Goal: Task Accomplishment & Management: Manage account settings

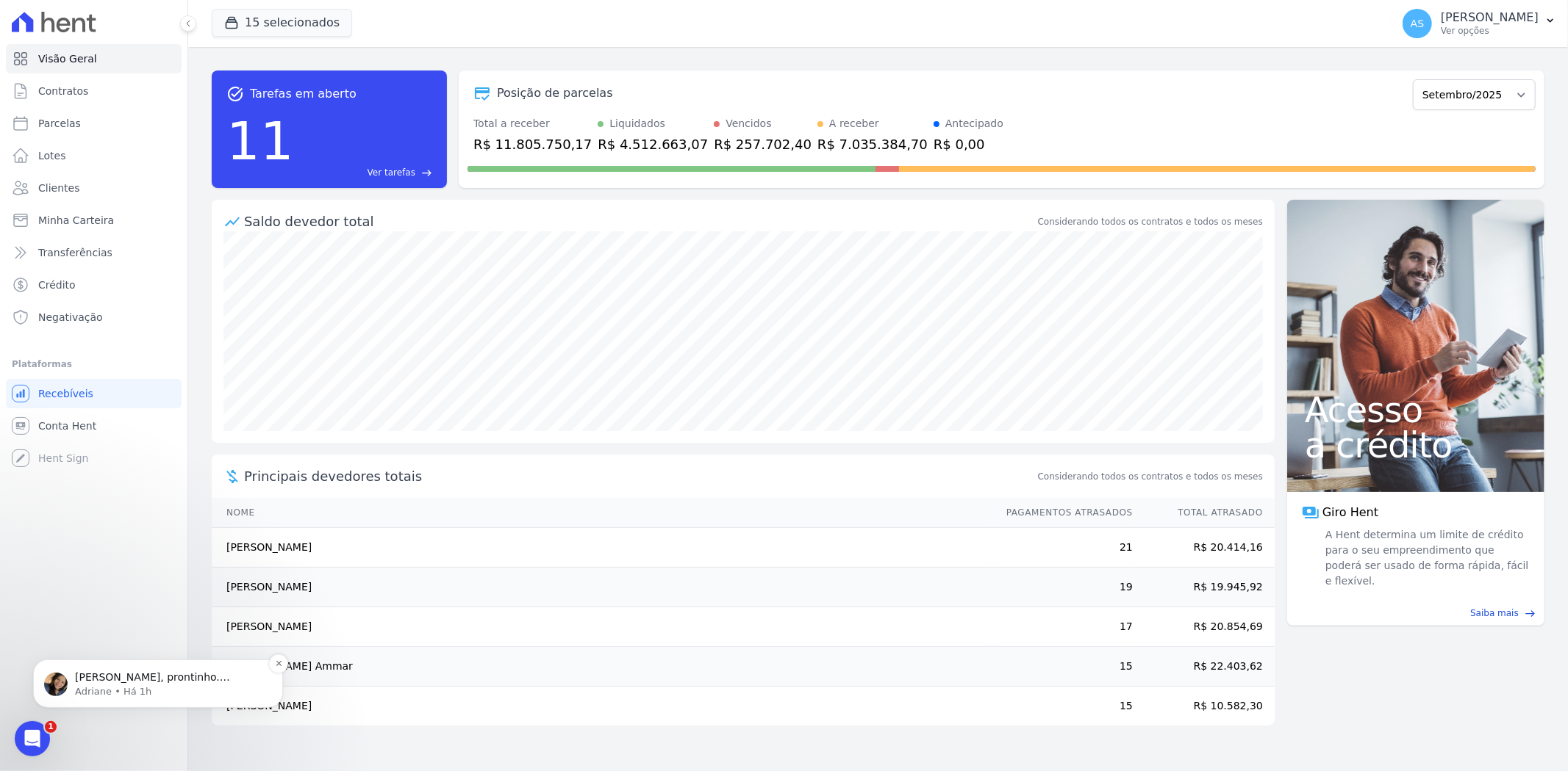
click at [122, 685] on p "Adriane • Há 1h" at bounding box center [170, 691] width 189 height 13
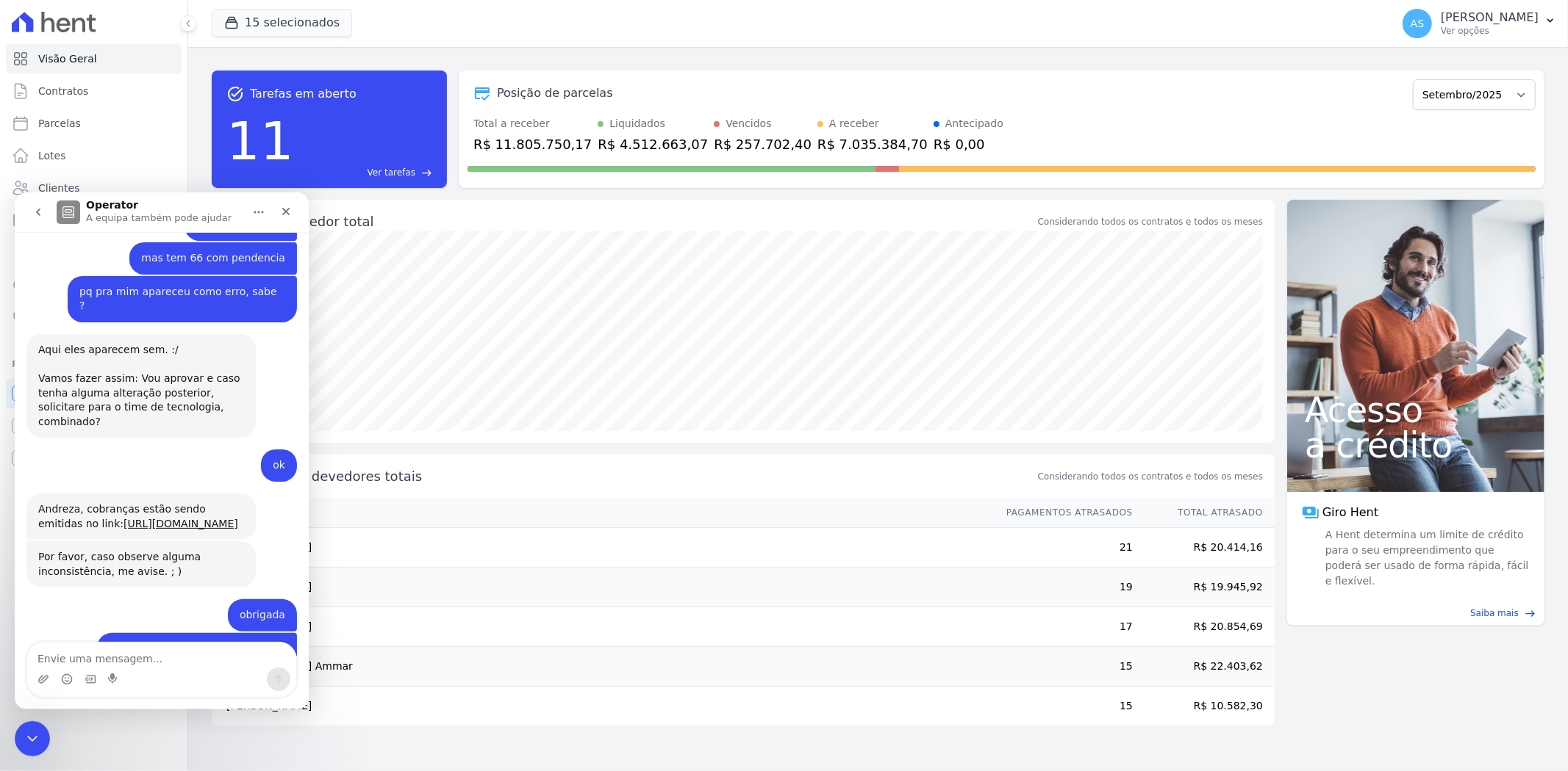
scroll to position [14239, 0]
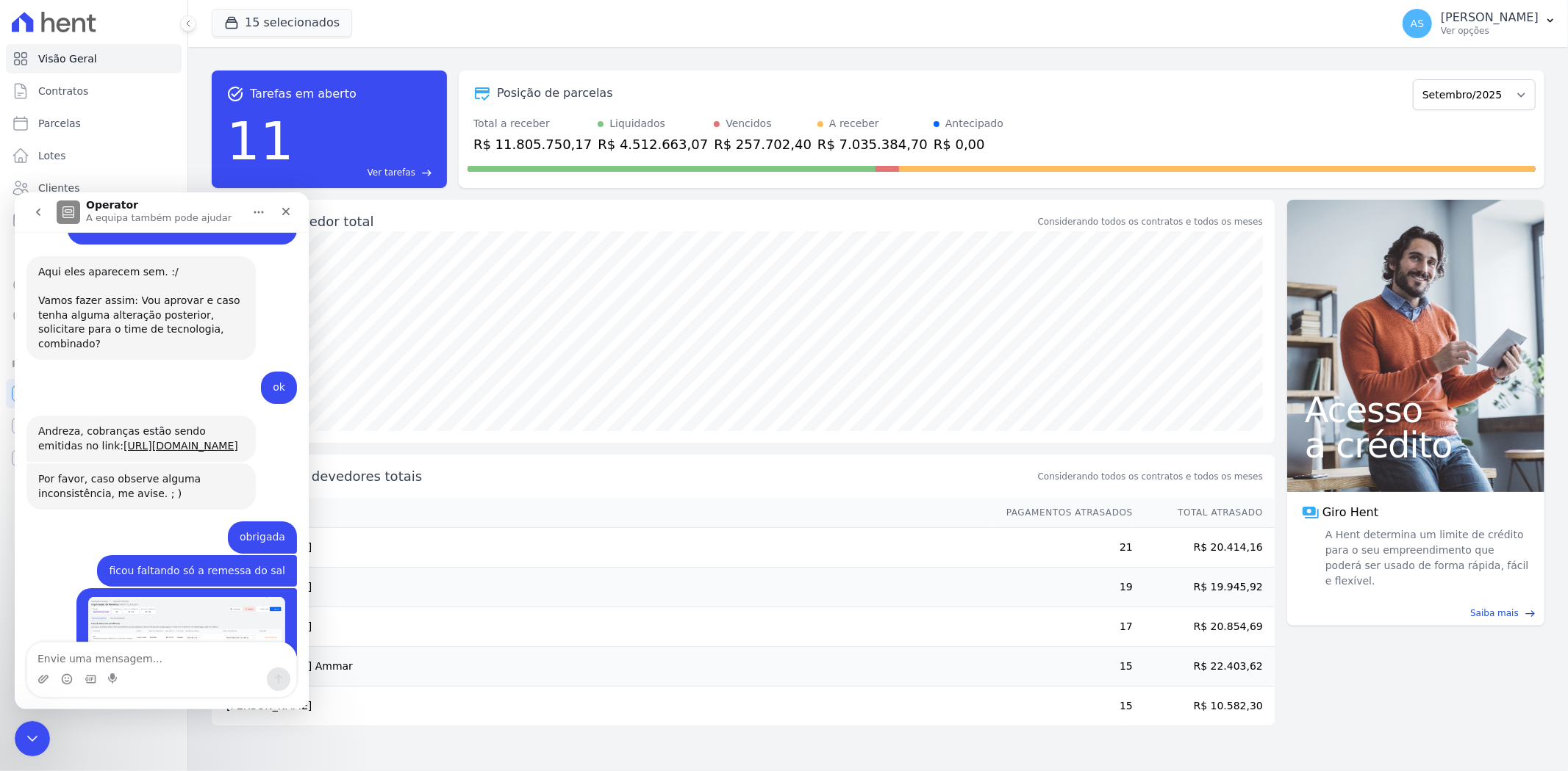
click at [57, 661] on textarea "Envie uma mensagem..." at bounding box center [161, 655] width 269 height 25
type textarea "obrigada"
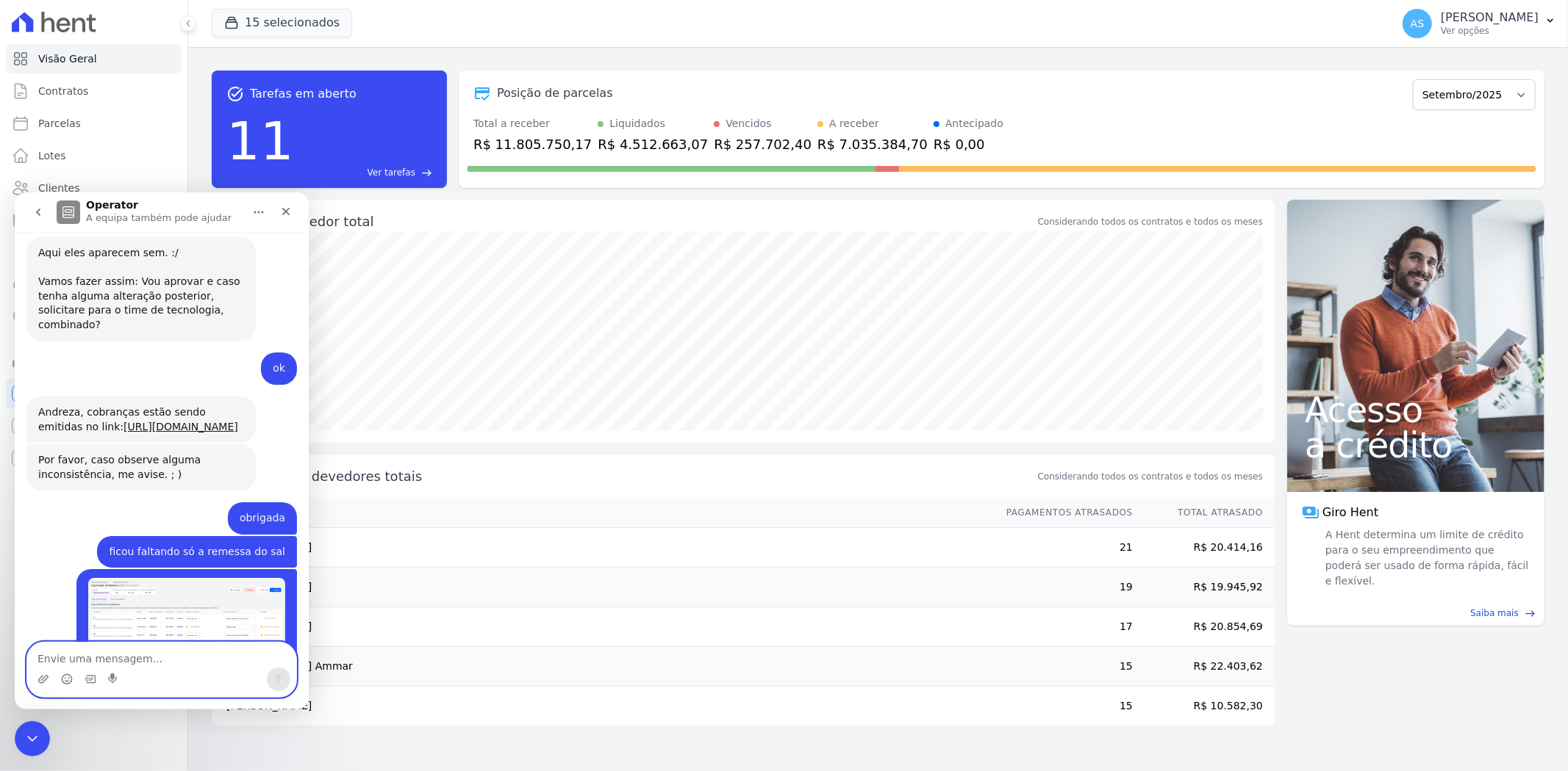
scroll to position [14257, 0]
click at [21, 746] on div "Fechar mensagem da Intercom" at bounding box center [30, 737] width 36 height 36
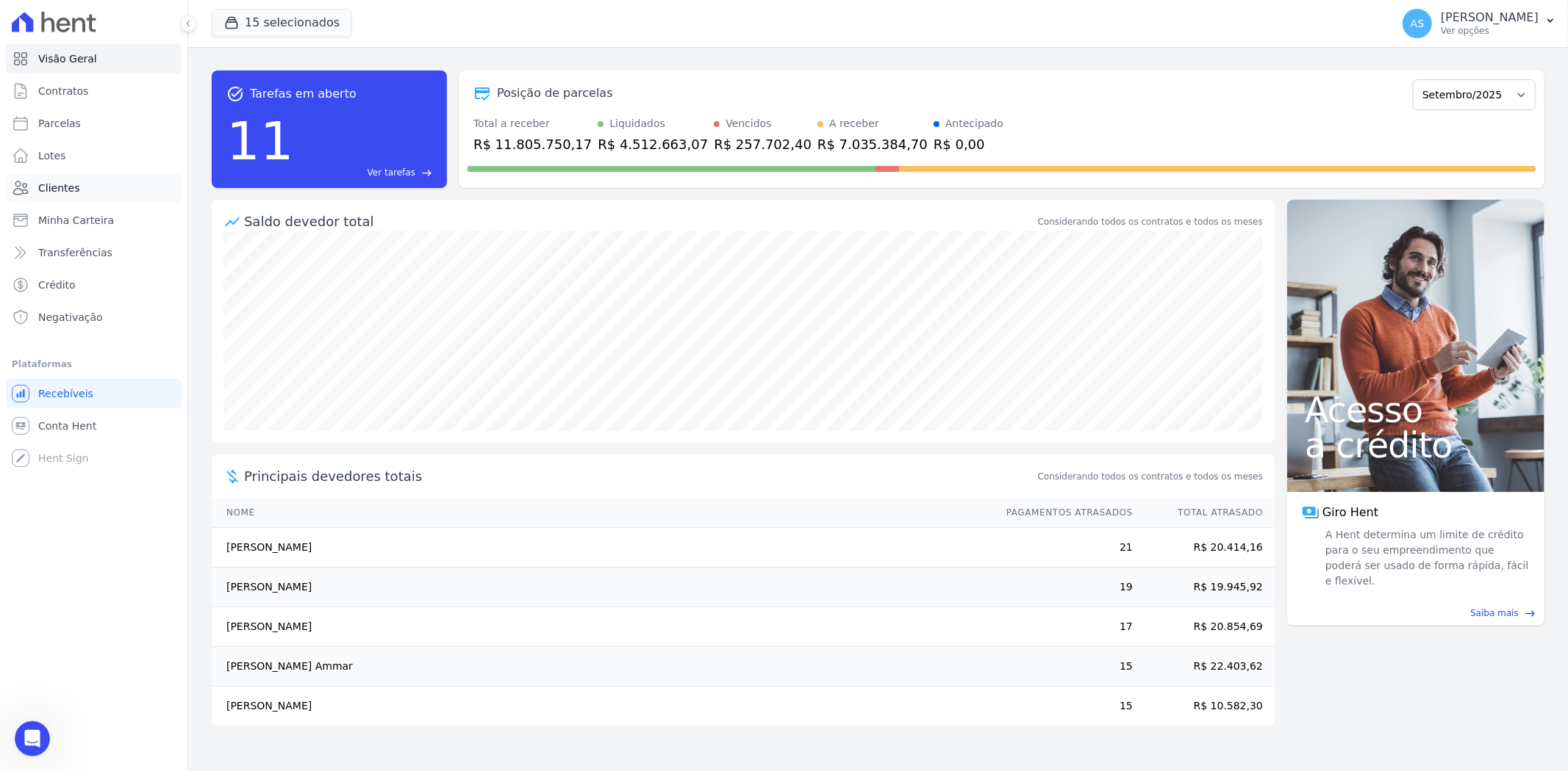
scroll to position [14242, 0]
click at [81, 189] on link "Clientes" at bounding box center [94, 187] width 176 height 29
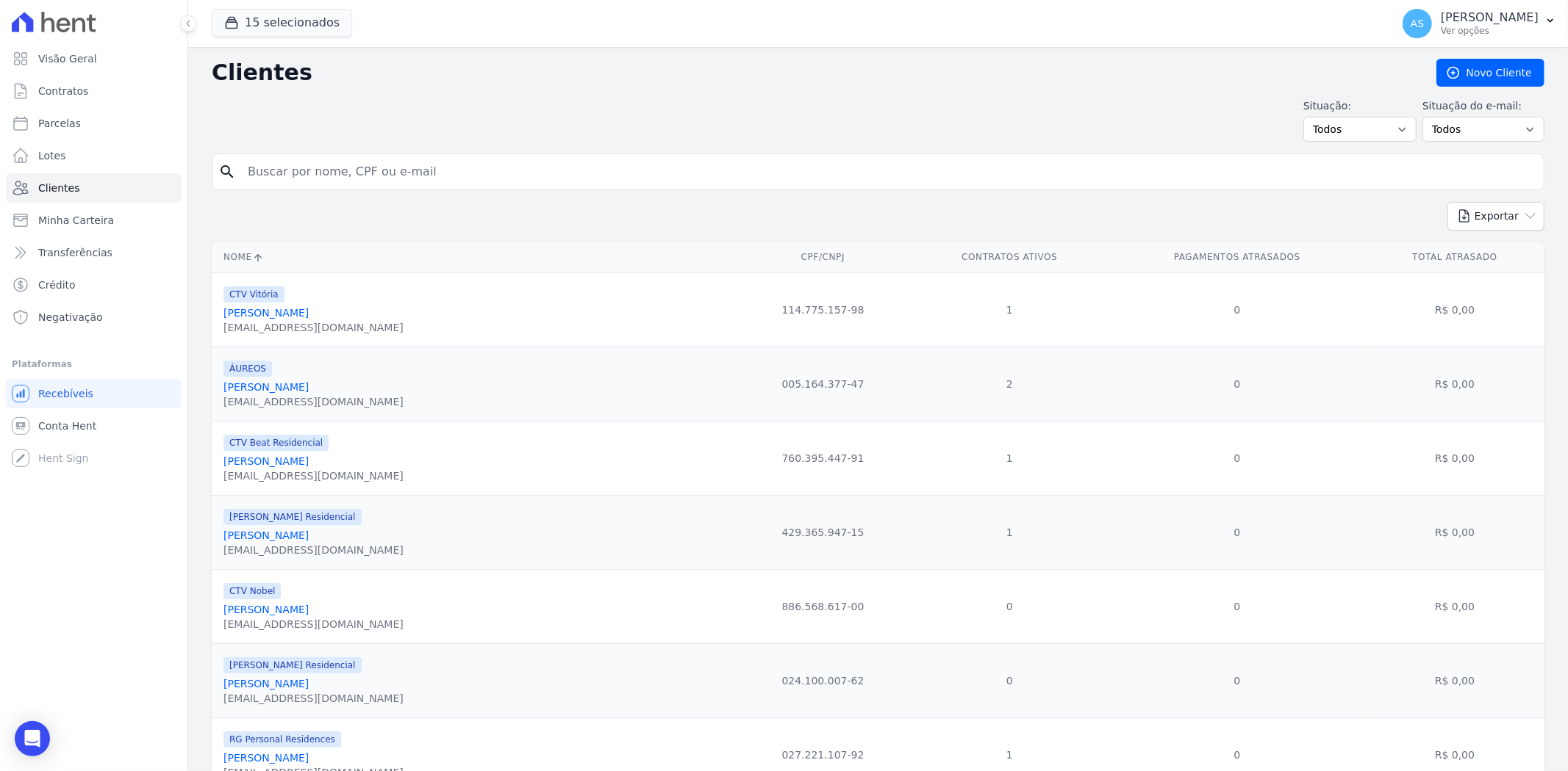
click at [263, 165] on input "search" at bounding box center [888, 171] width 1299 height 29
type input "erika cr"
click at [389, 159] on input "erika cr" at bounding box center [888, 171] width 1299 height 29
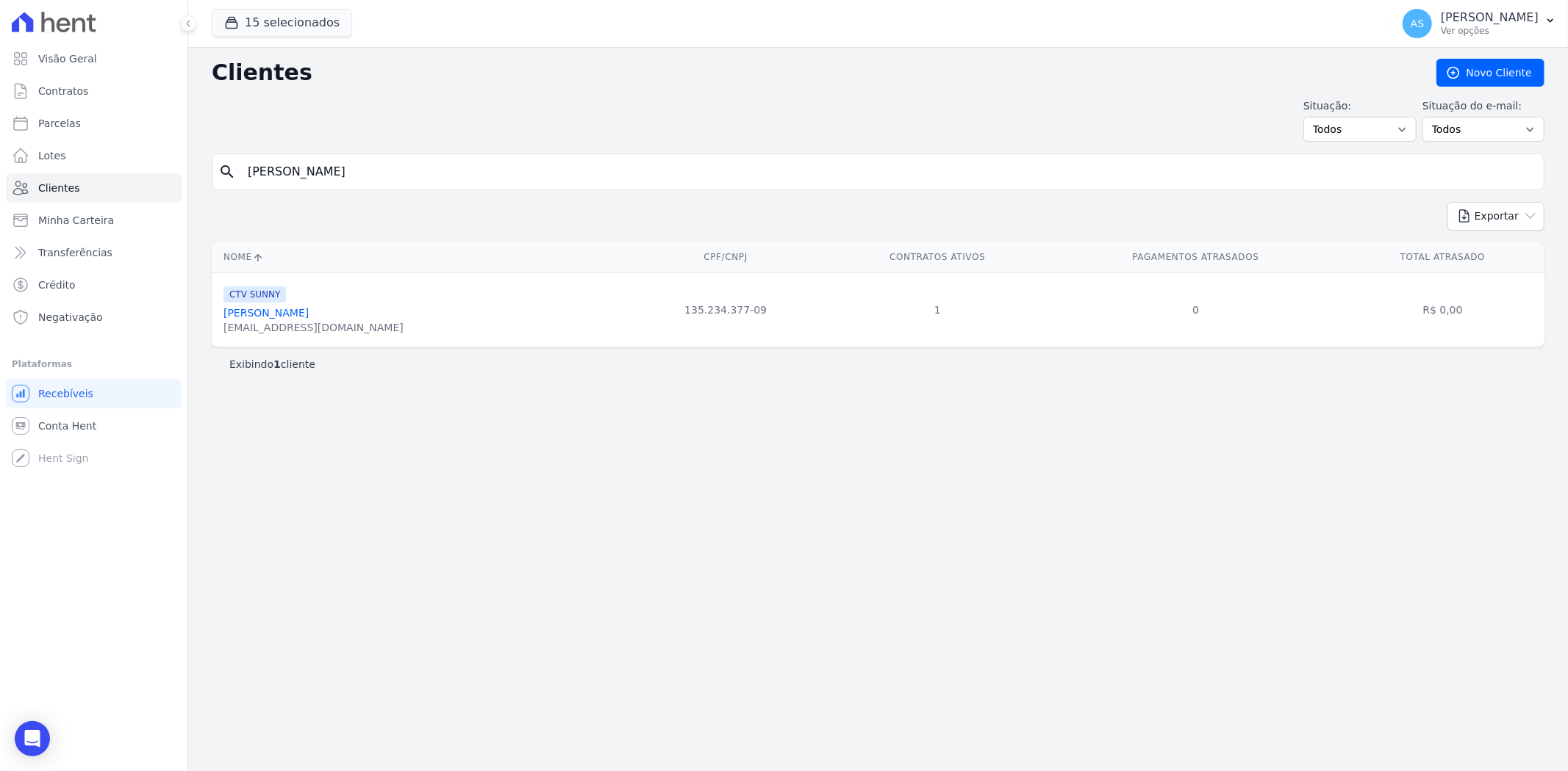
click at [306, 311] on link "Erika Cristine Soares De Avellar" at bounding box center [266, 312] width 86 height 12
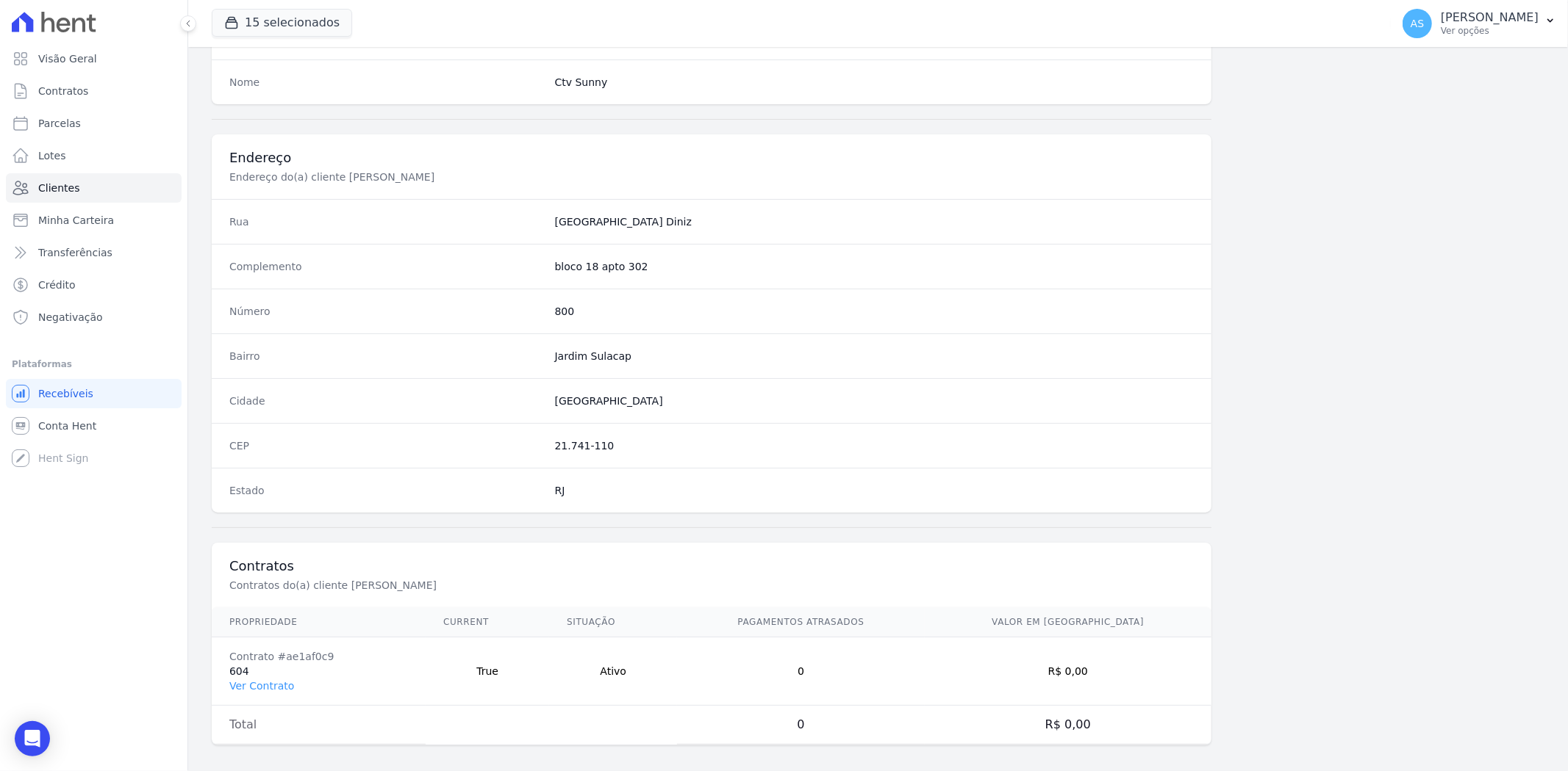
scroll to position [605, 0]
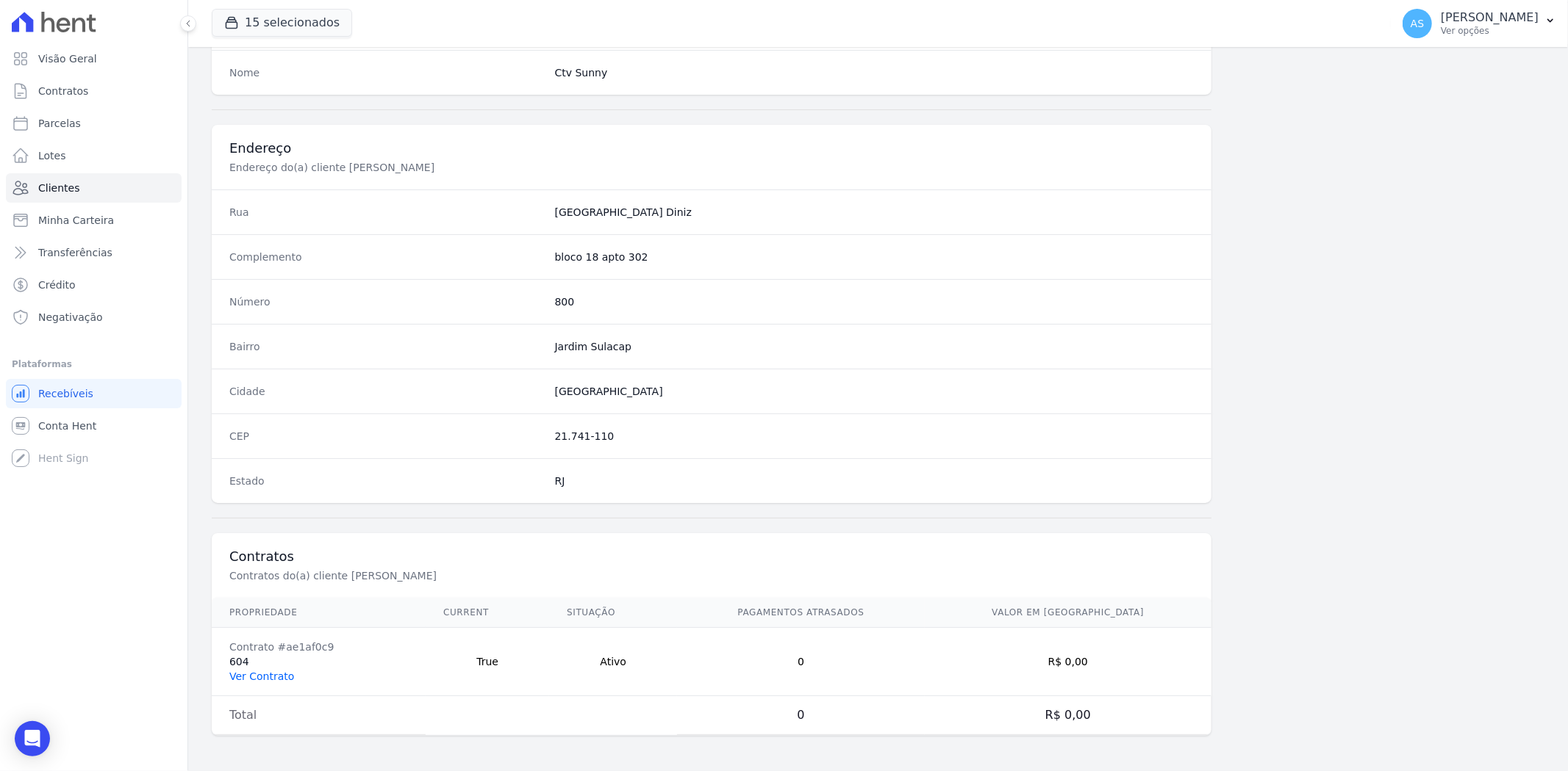
click at [260, 671] on link "Ver Contrato" at bounding box center [262, 676] width 64 height 12
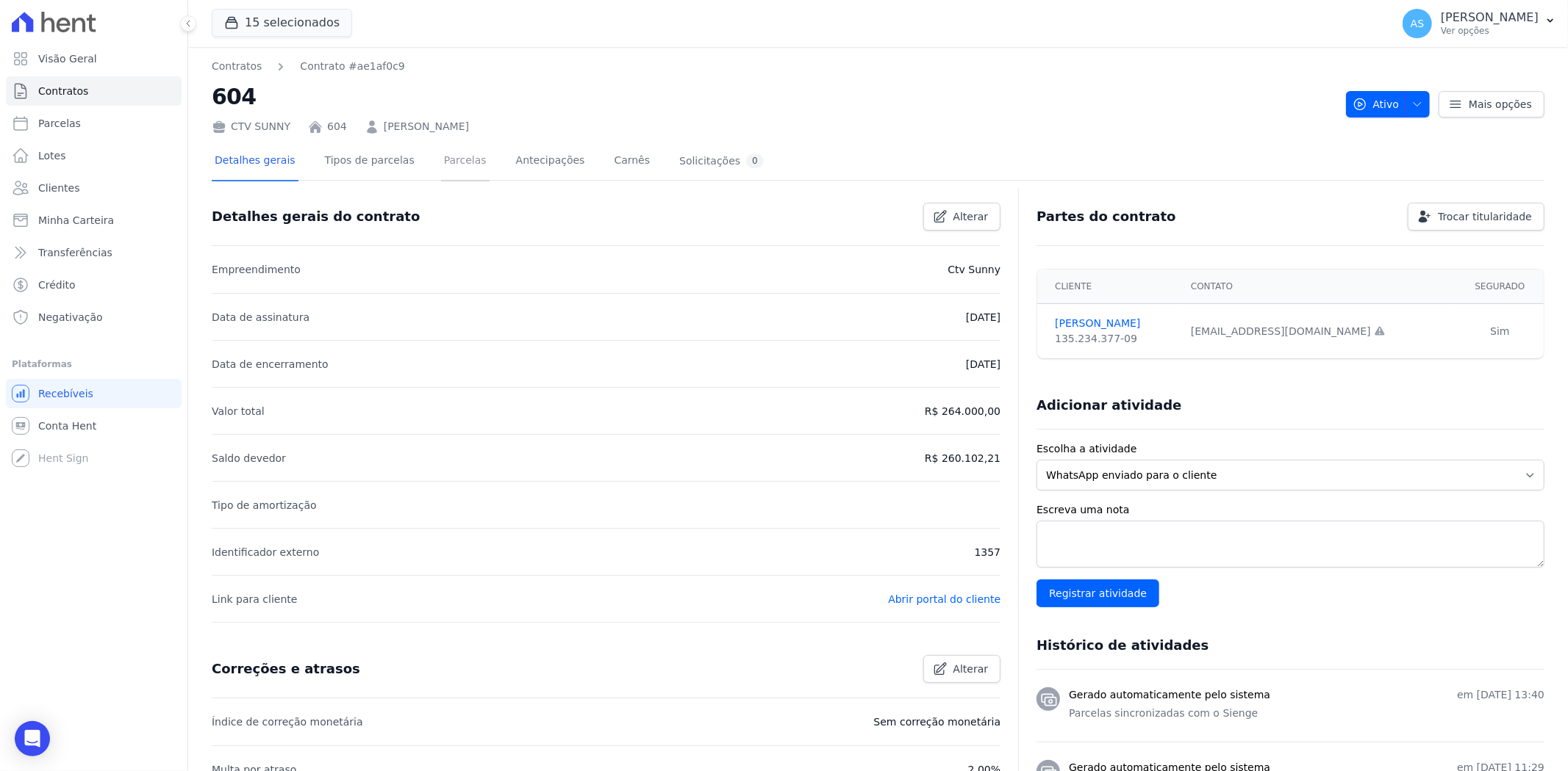
click at [445, 154] on link "Parcelas" at bounding box center [465, 162] width 48 height 39
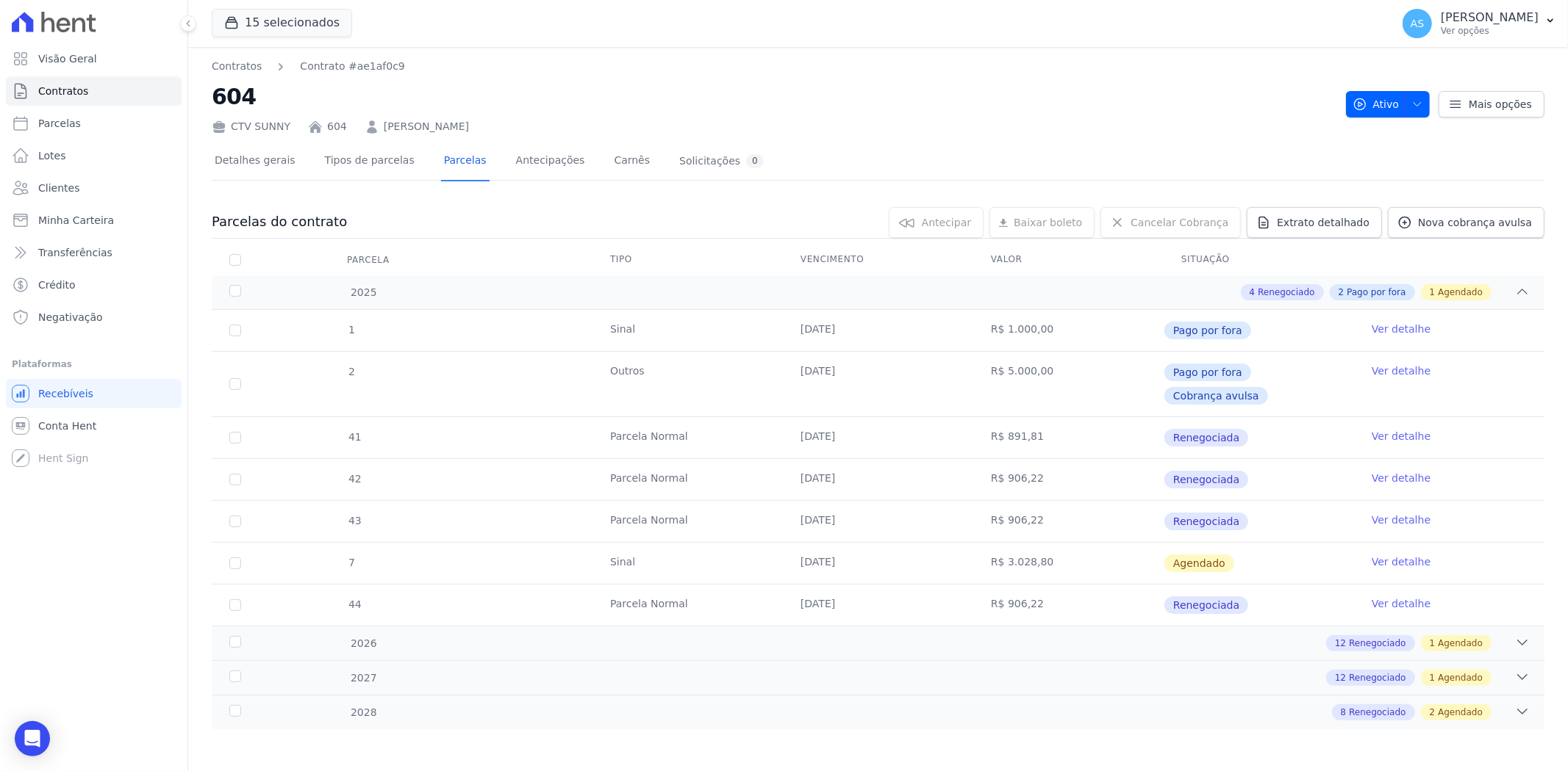
click at [1403, 471] on link "Ver detalhe" at bounding box center [1401, 478] width 59 height 14
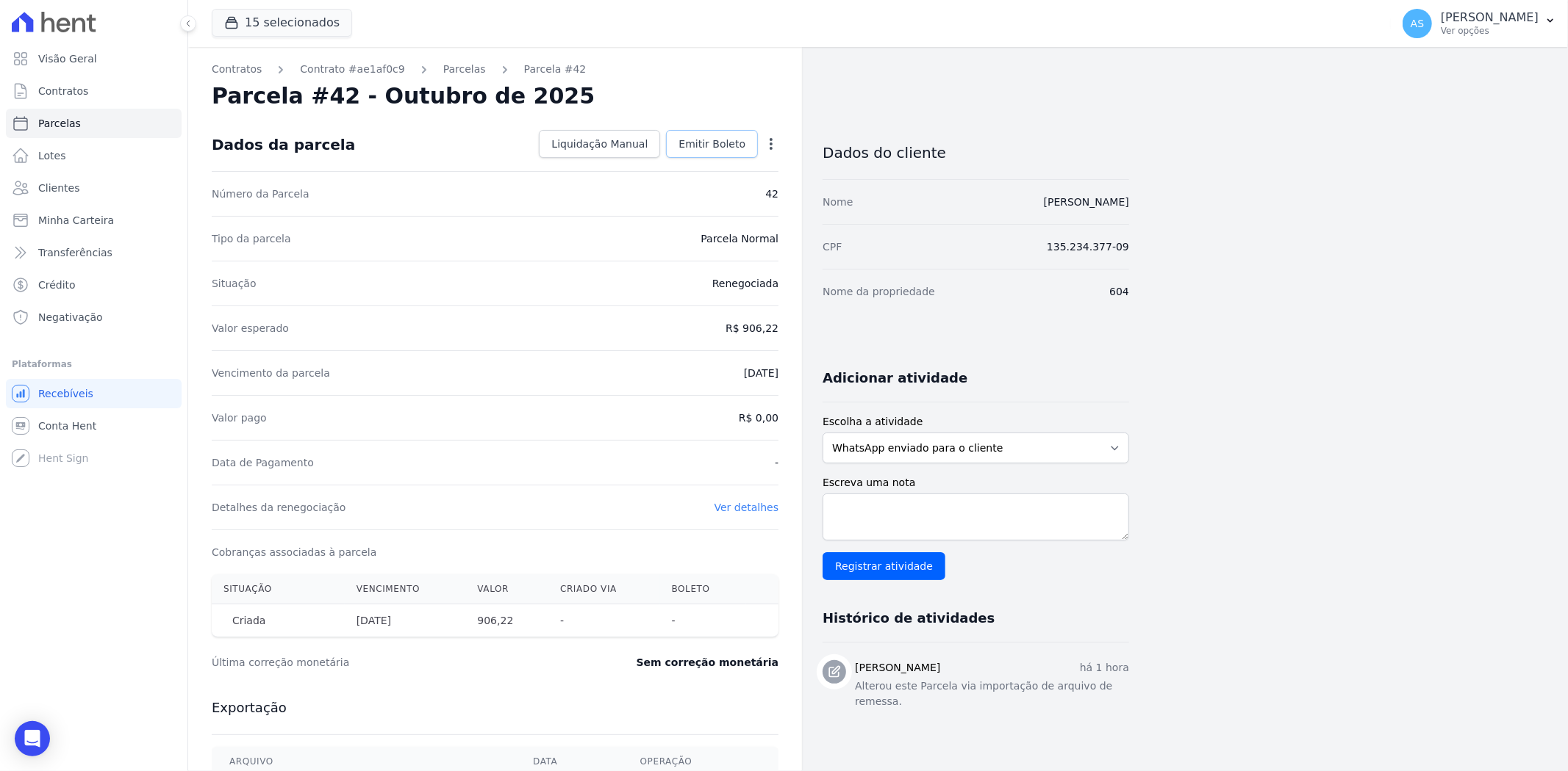
click at [709, 148] on span "Emitir Boleto" at bounding box center [712, 144] width 67 height 14
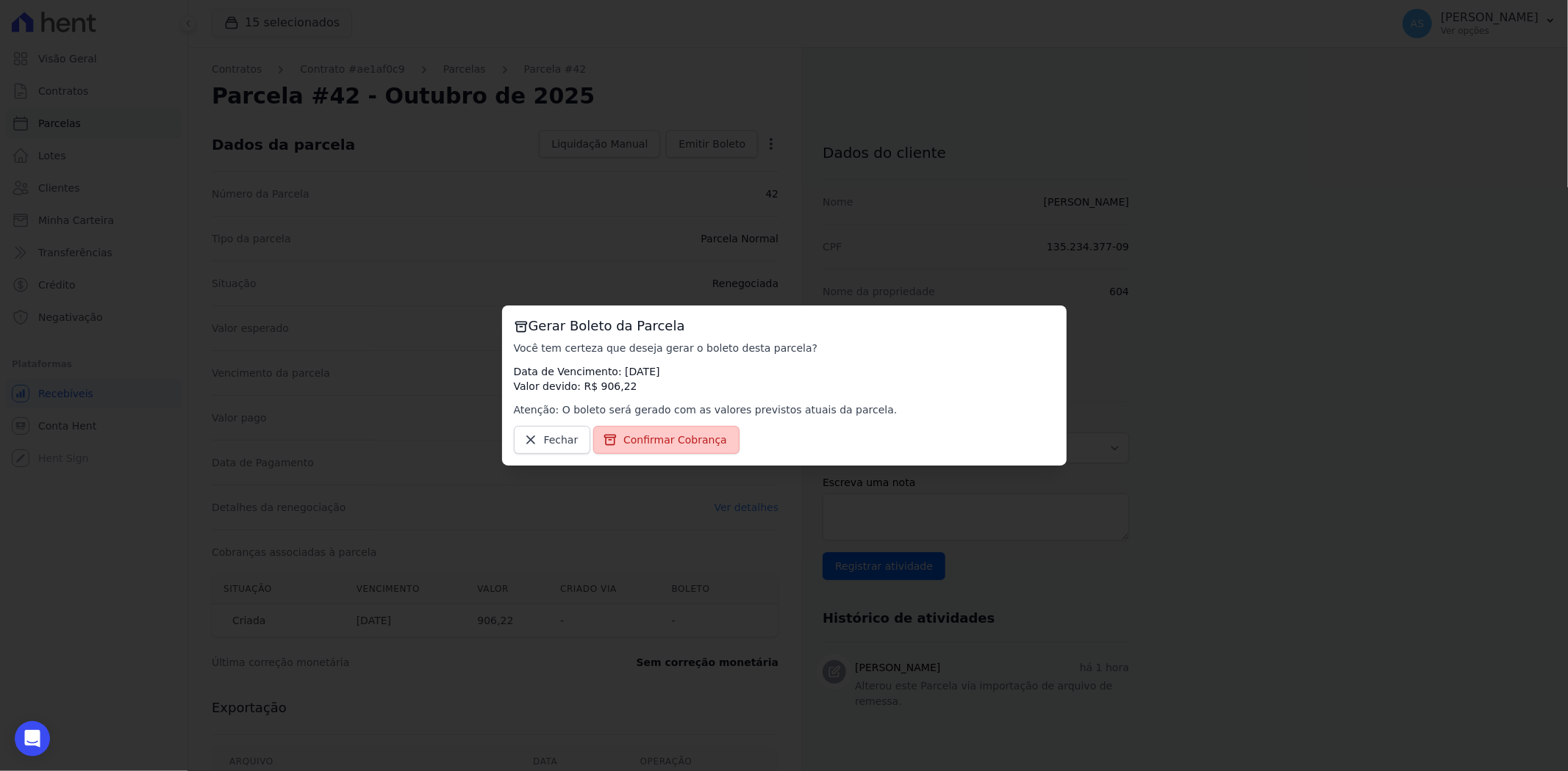
click at [662, 439] on span "Confirmar Cobrança" at bounding box center [675, 440] width 104 height 14
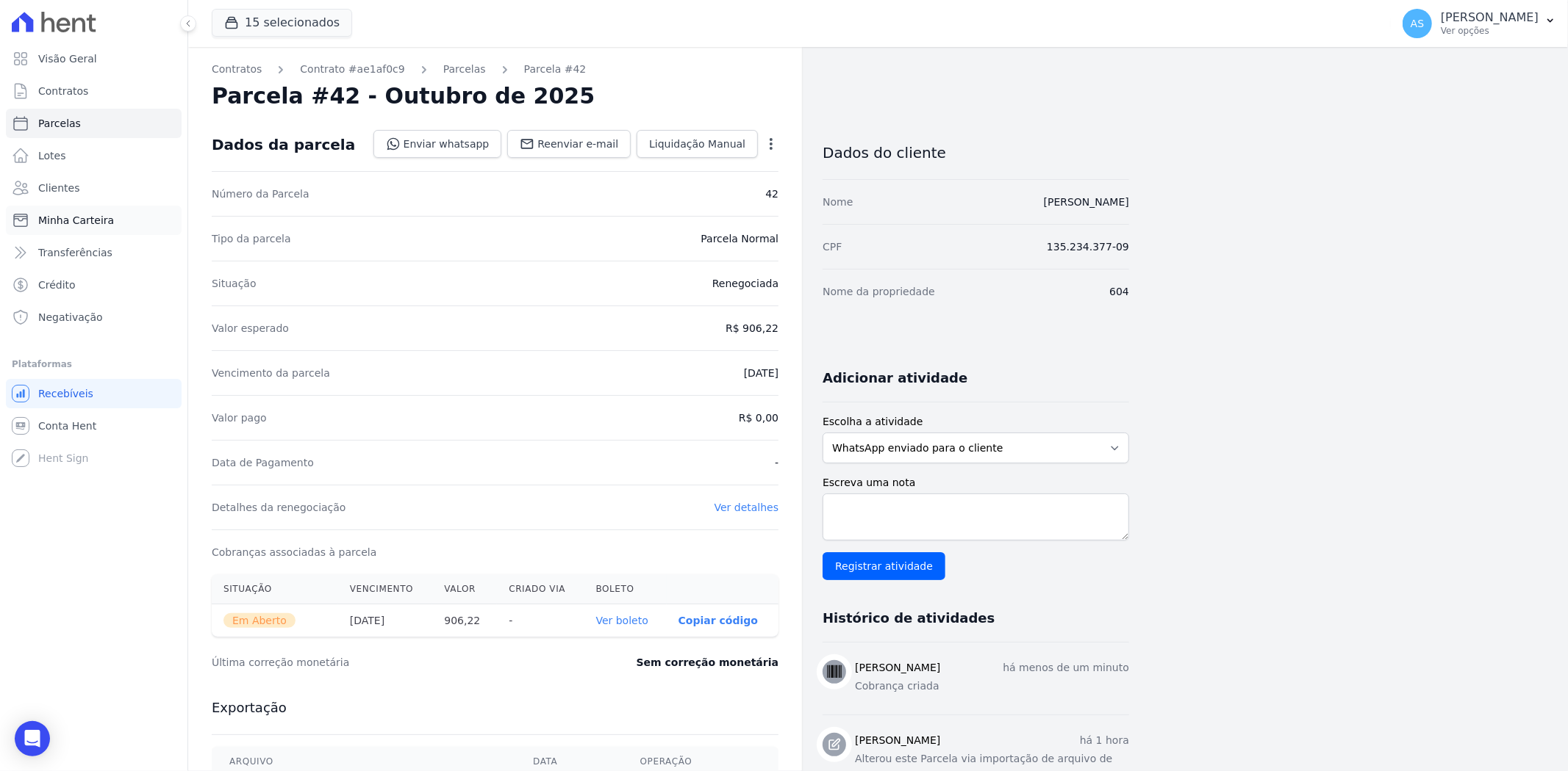
click at [56, 222] on span "Minha Carteira" at bounding box center [76, 220] width 76 height 14
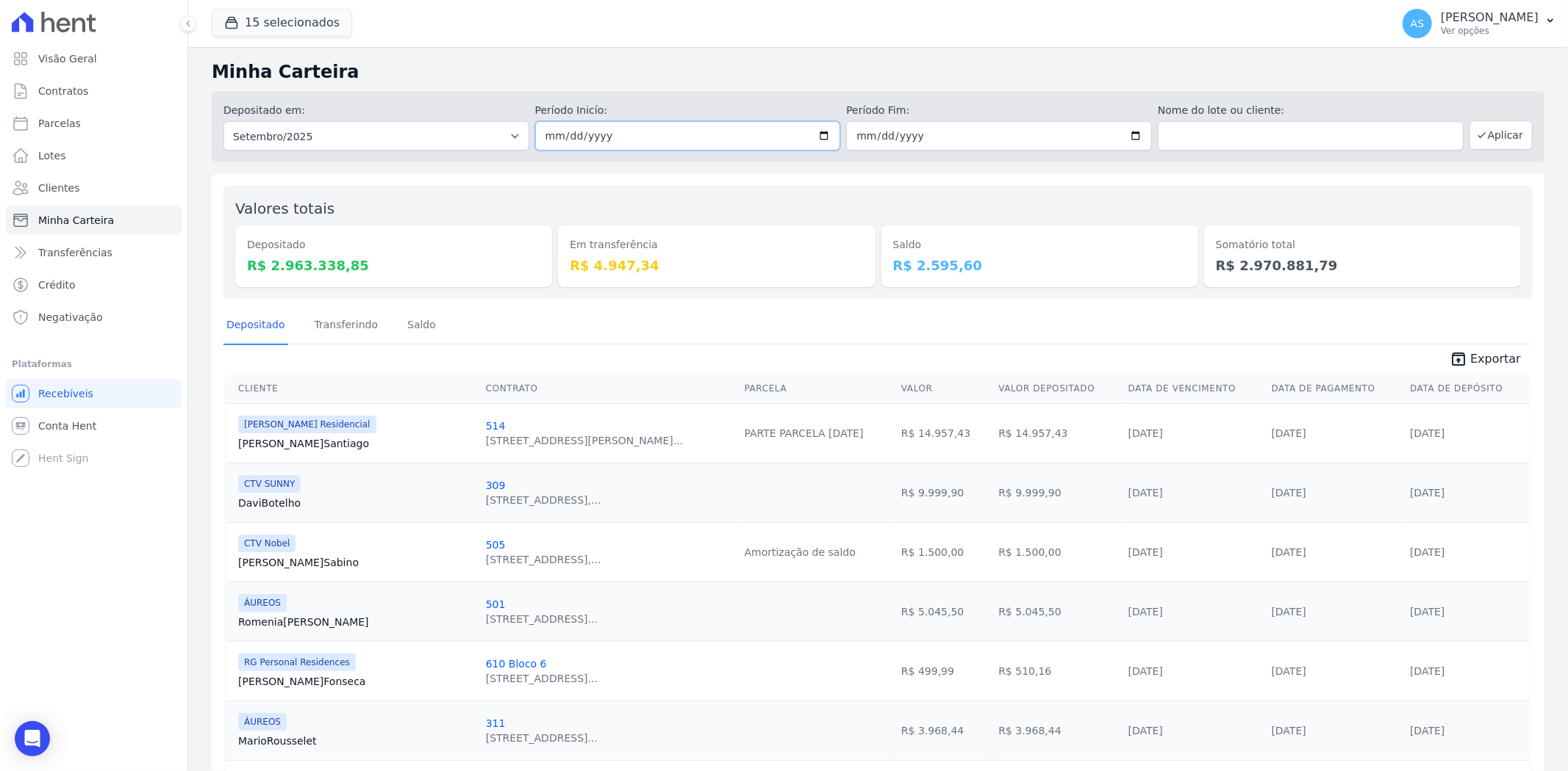
click at [823, 132] on input "2025-09-01" at bounding box center [688, 136] width 305 height 29
click at [819, 129] on input "[DATE]" at bounding box center [688, 136] width 305 height 29
type input "2025-09-27"
click at [1501, 126] on button "Aplicar" at bounding box center [1501, 135] width 63 height 29
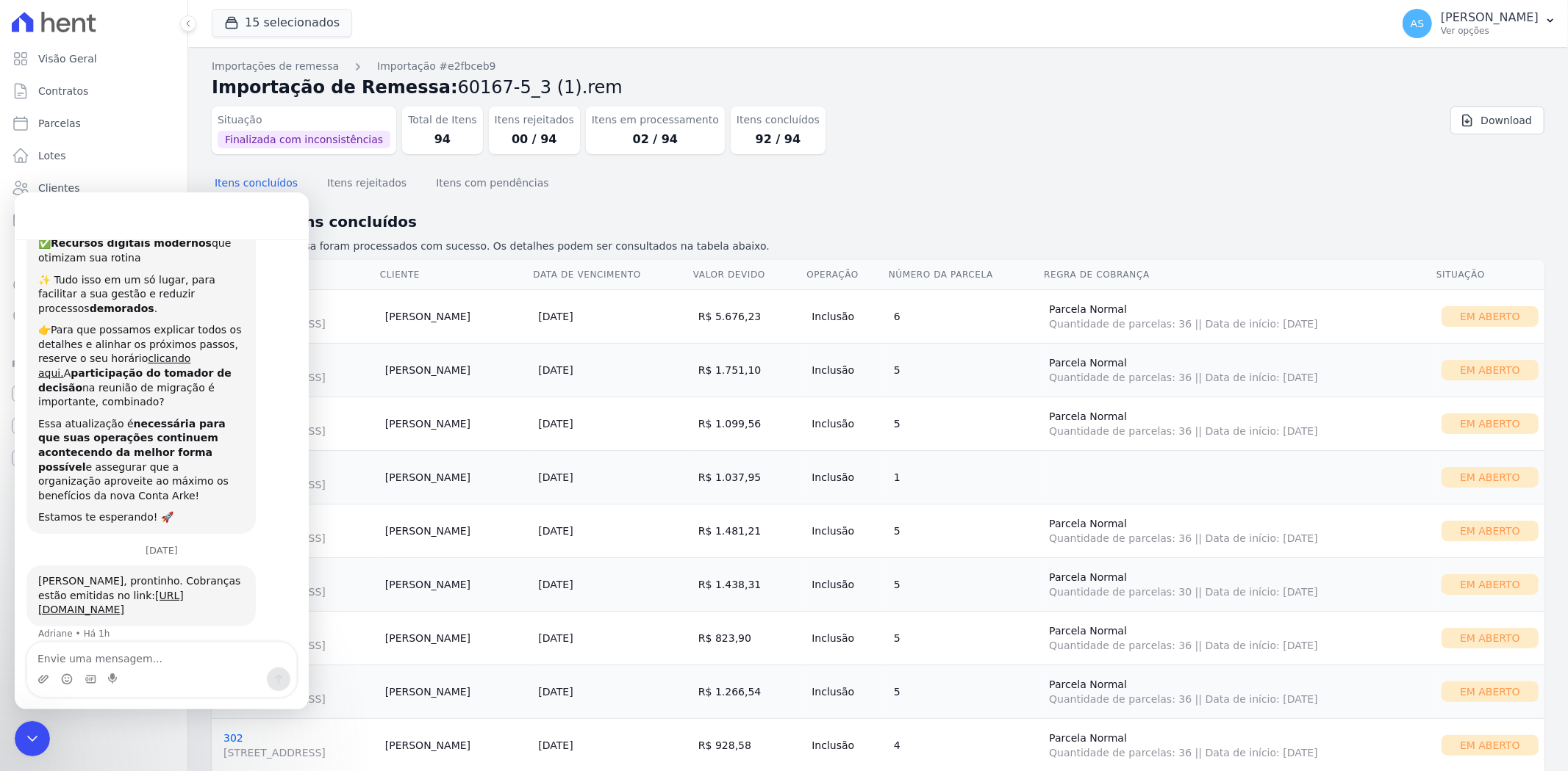
click at [862, 138] on div "Situação Finalizada com inconsistências Total de Itens 94 Itens rejeitados 00 /…" at bounding box center [767, 128] width 1111 height 54
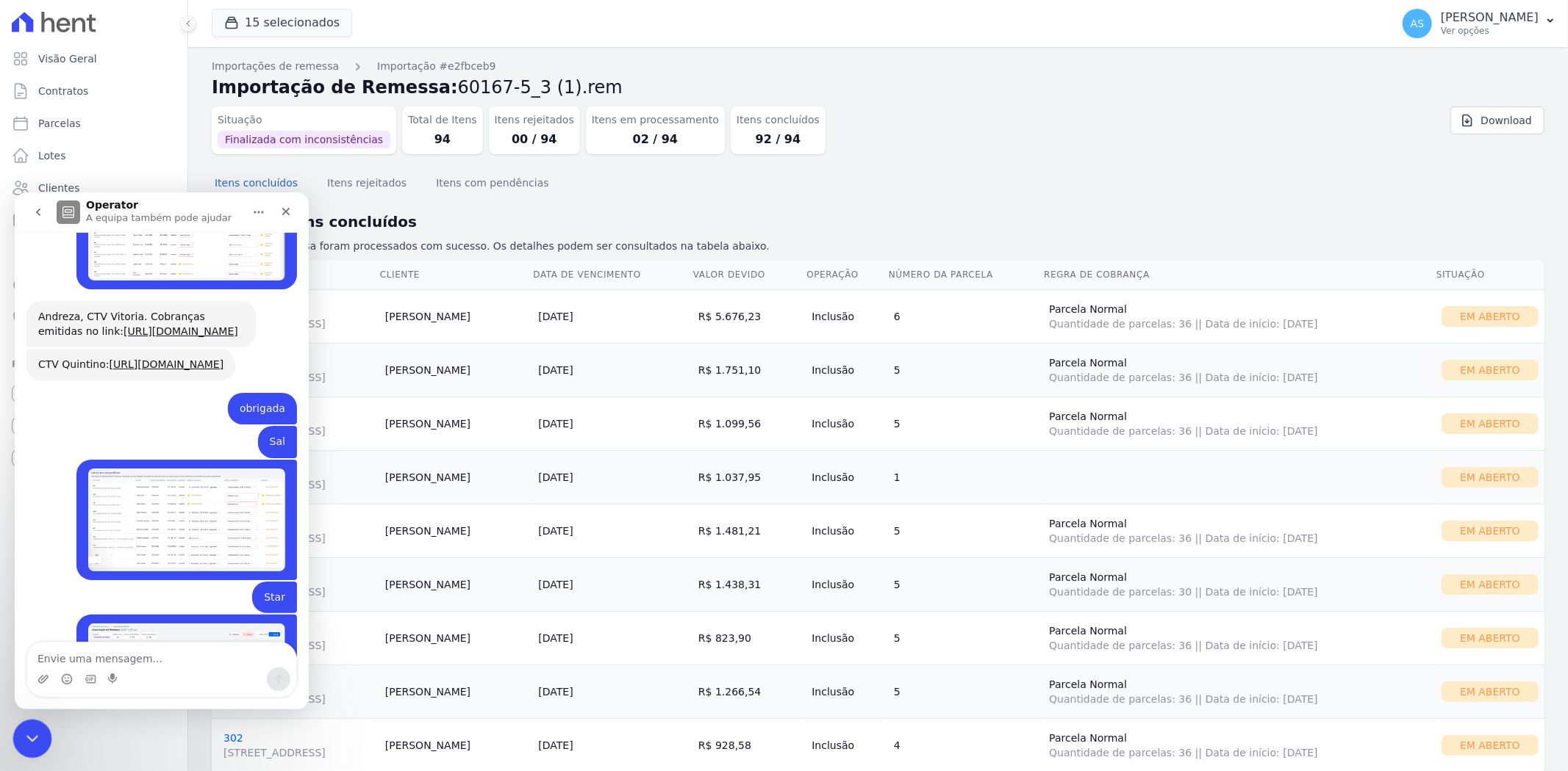
scroll to position [13406, 0]
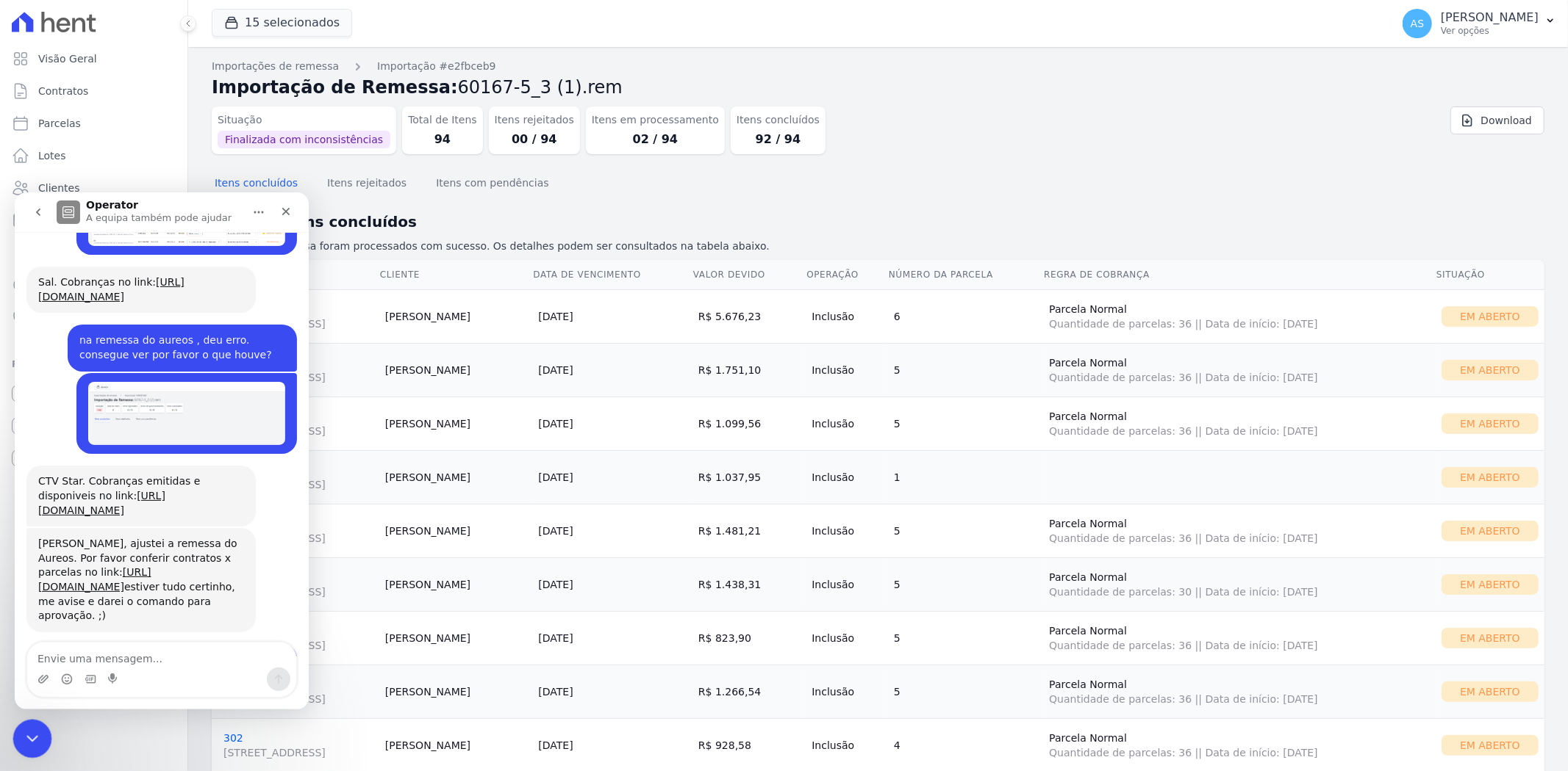
click at [23, 728] on icon "Fechar mensagem da Intercom" at bounding box center [30, 737] width 18 height 18
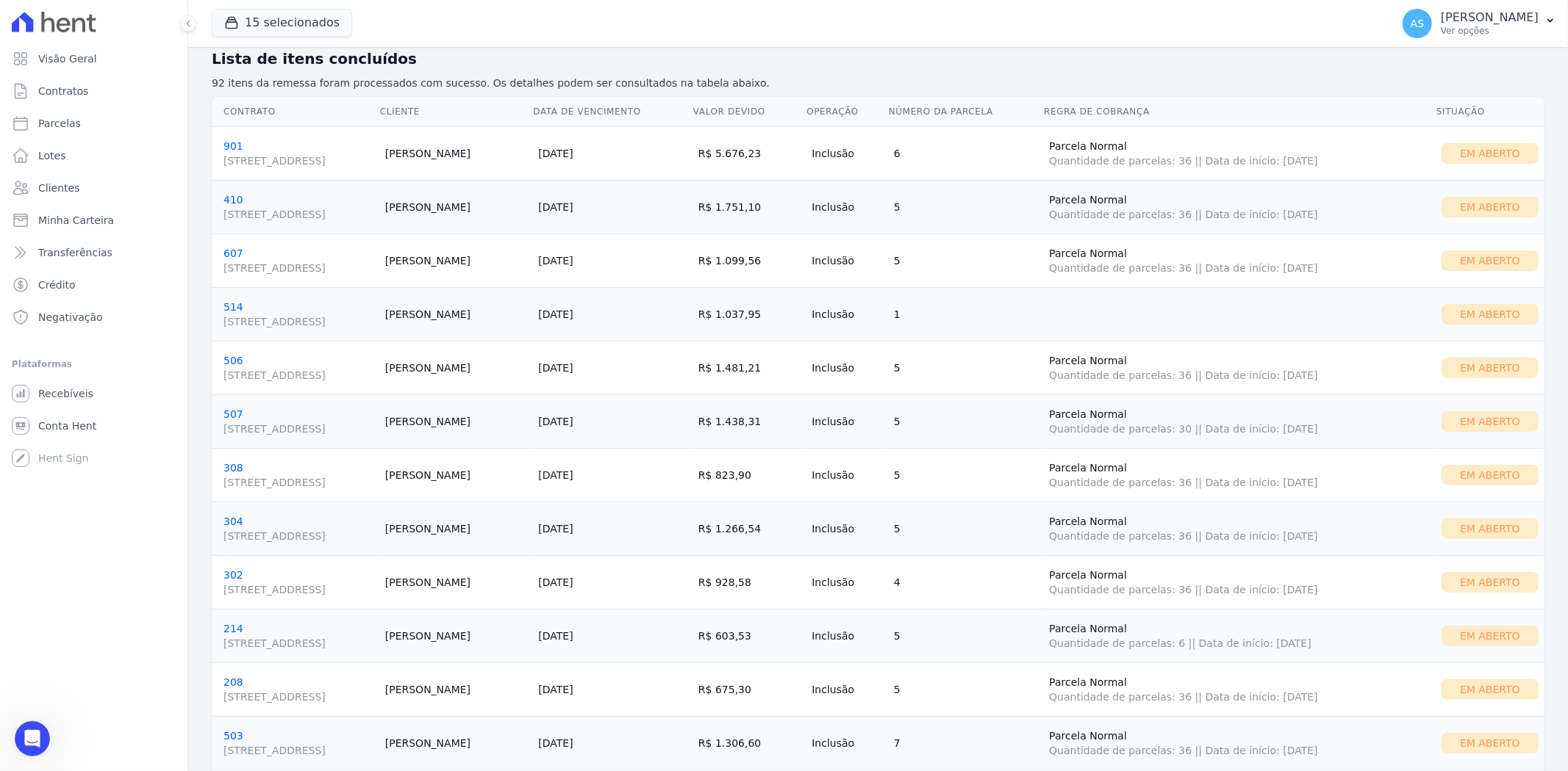
scroll to position [0, 0]
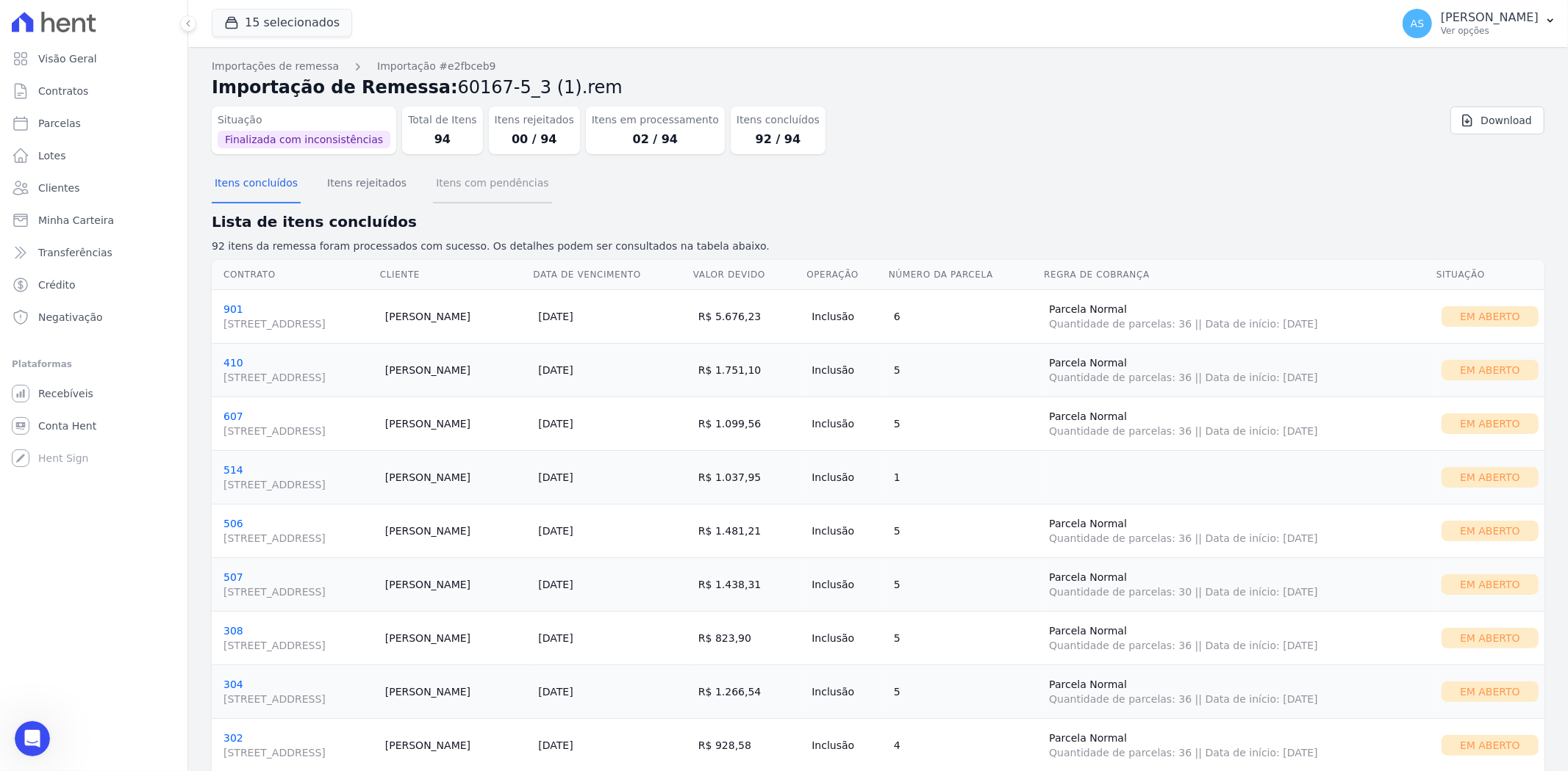
click at [463, 185] on button "Itens com pendências" at bounding box center [492, 184] width 119 height 38
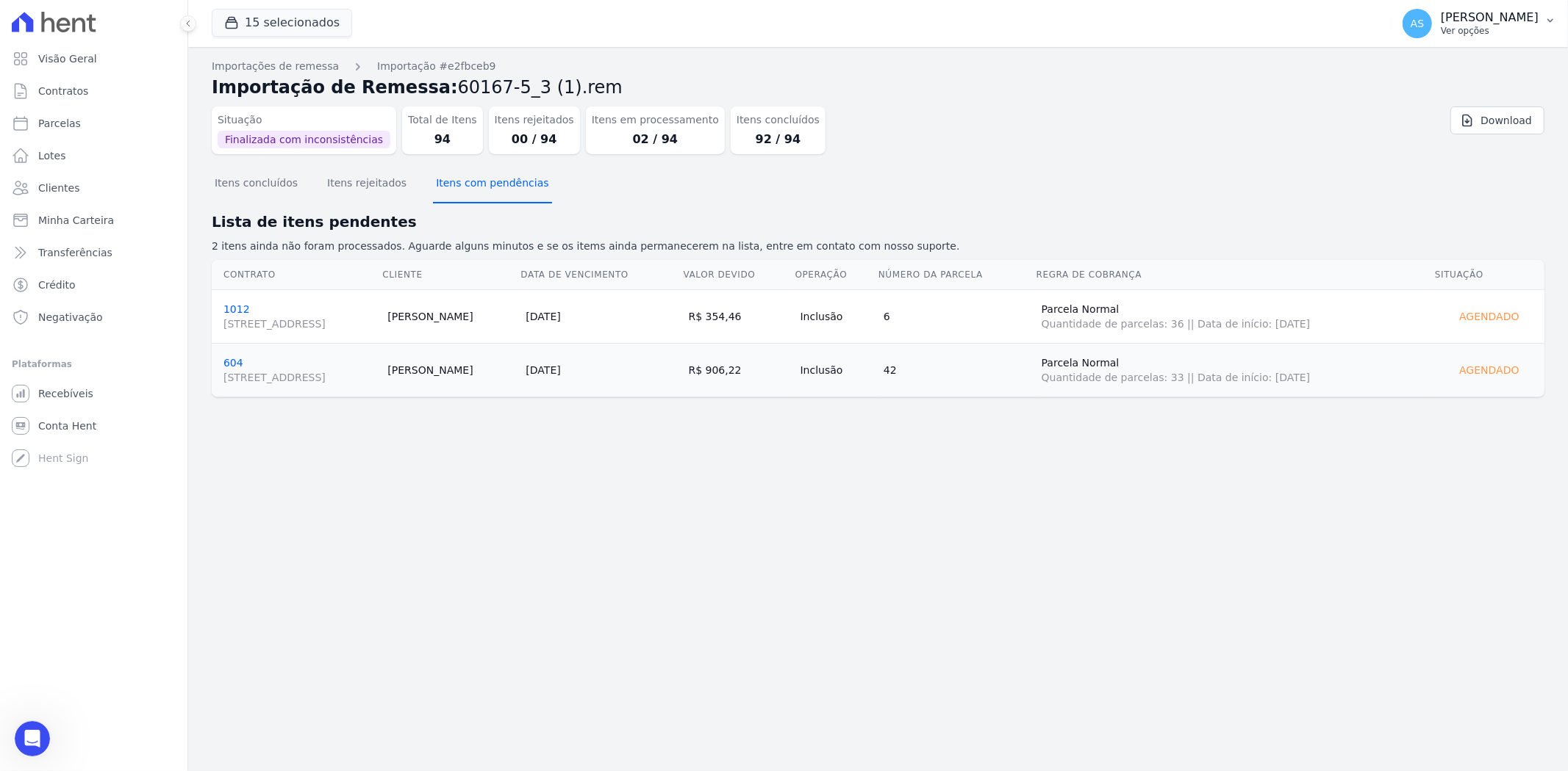
scroll to position [14301, 0]
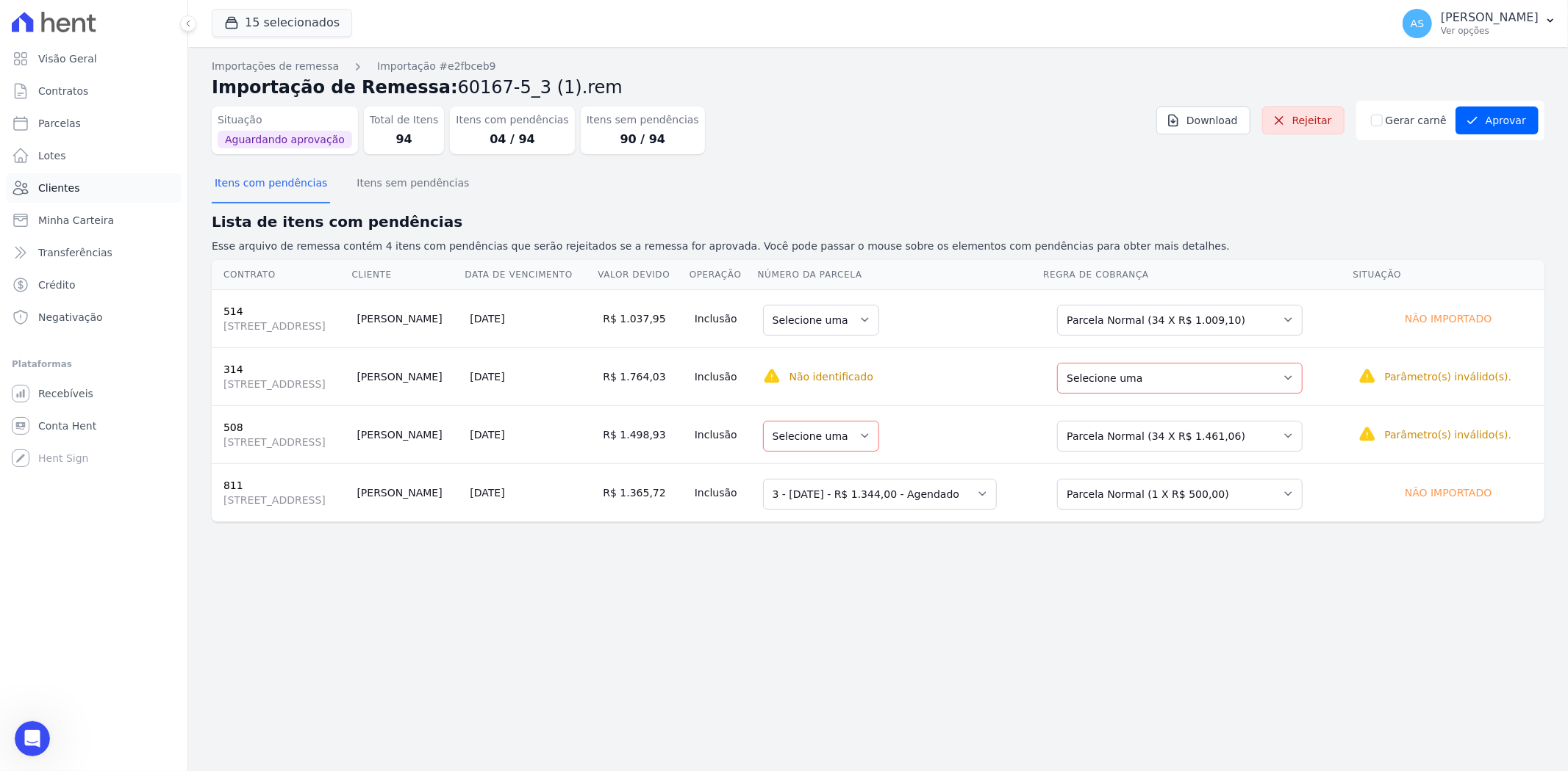
click at [53, 189] on span "Clientes" at bounding box center [59, 188] width 41 height 14
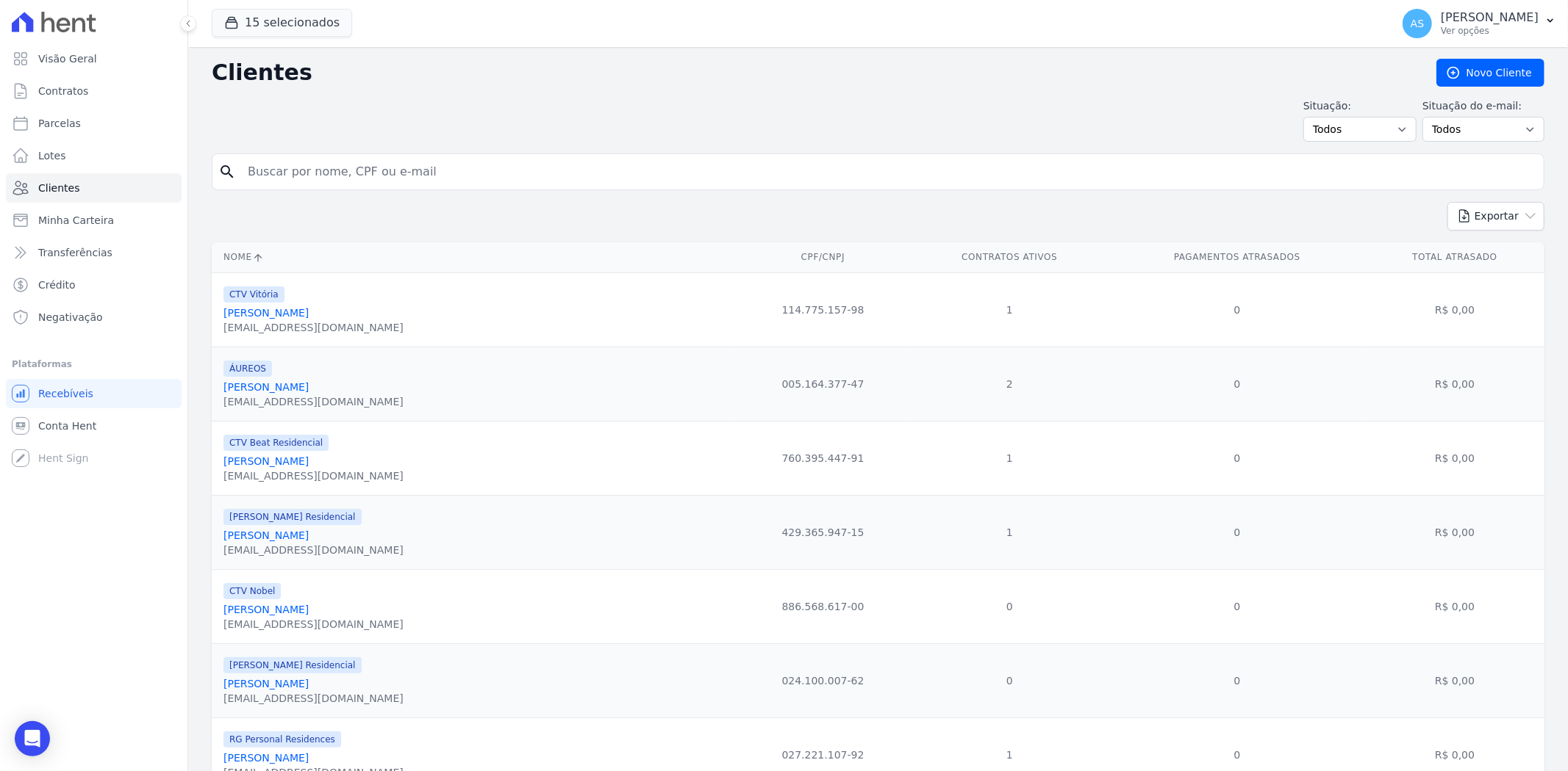
click at [352, 177] on input "search" at bounding box center [888, 171] width 1299 height 29
type input "fernando barros"
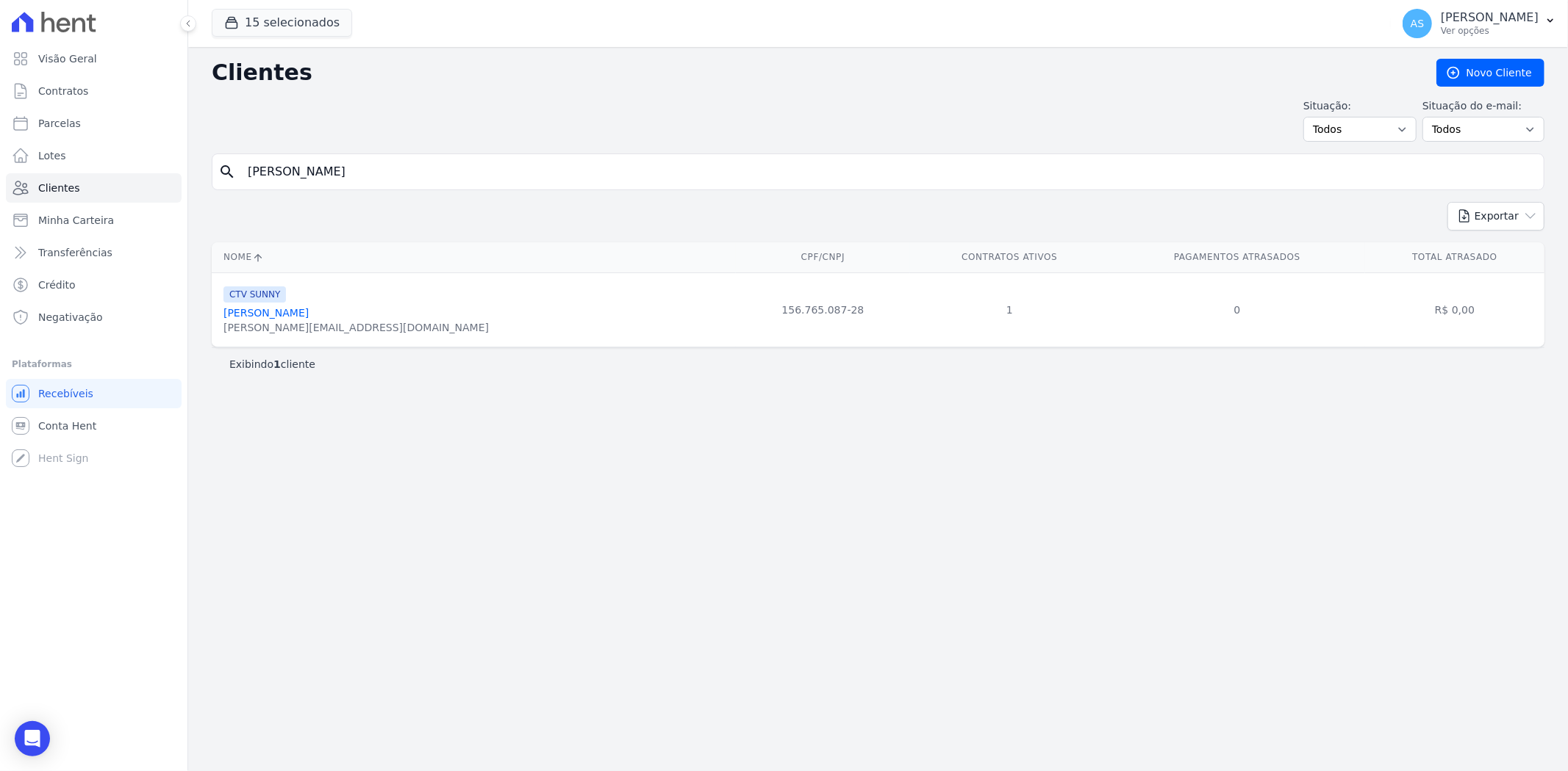
click at [309, 311] on link "Fernando Barros De Souza Fernandes" at bounding box center [266, 312] width 86 height 12
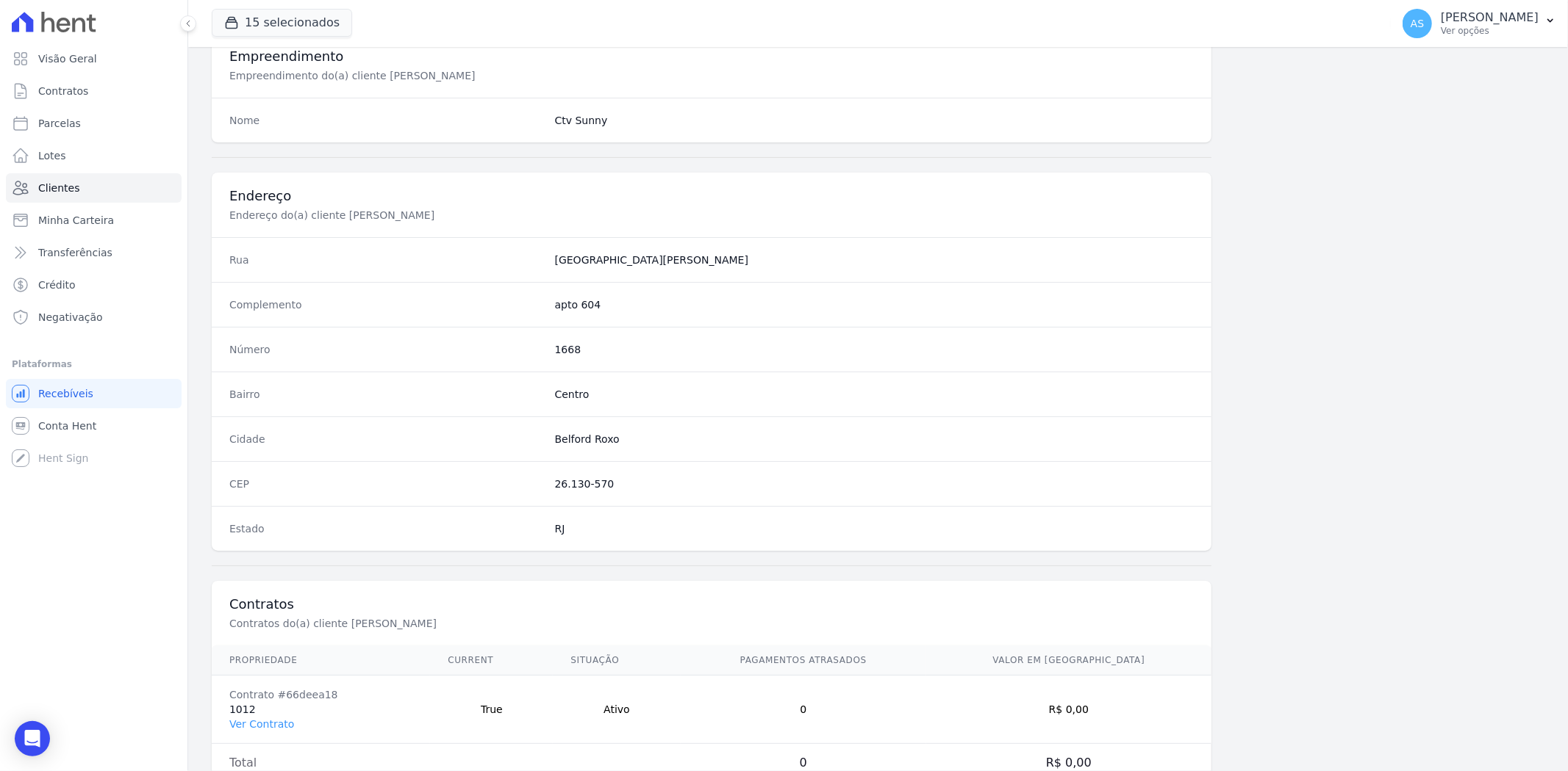
scroll to position [605, 0]
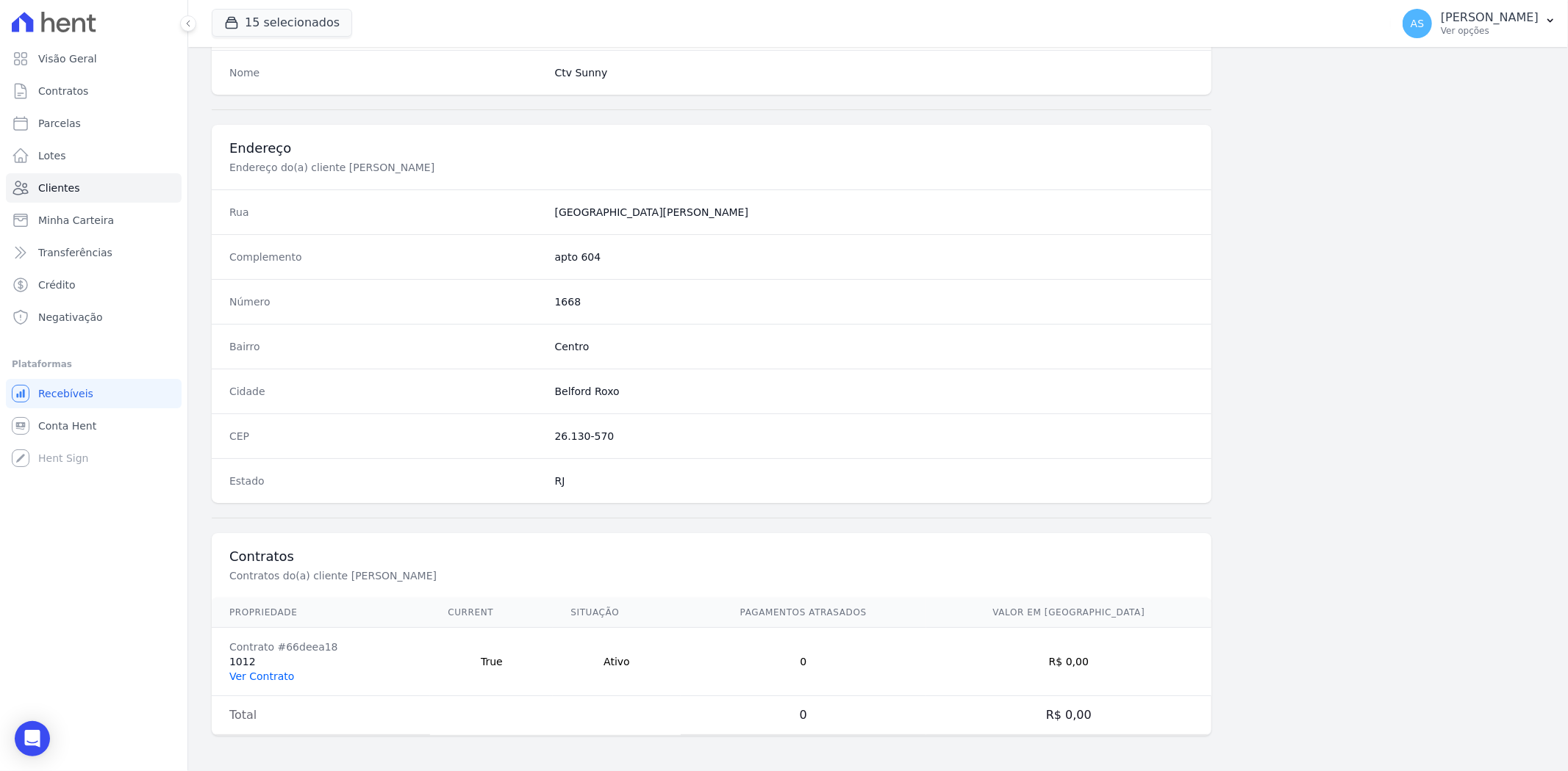
click at [268, 678] on link "Ver Contrato" at bounding box center [262, 676] width 64 height 12
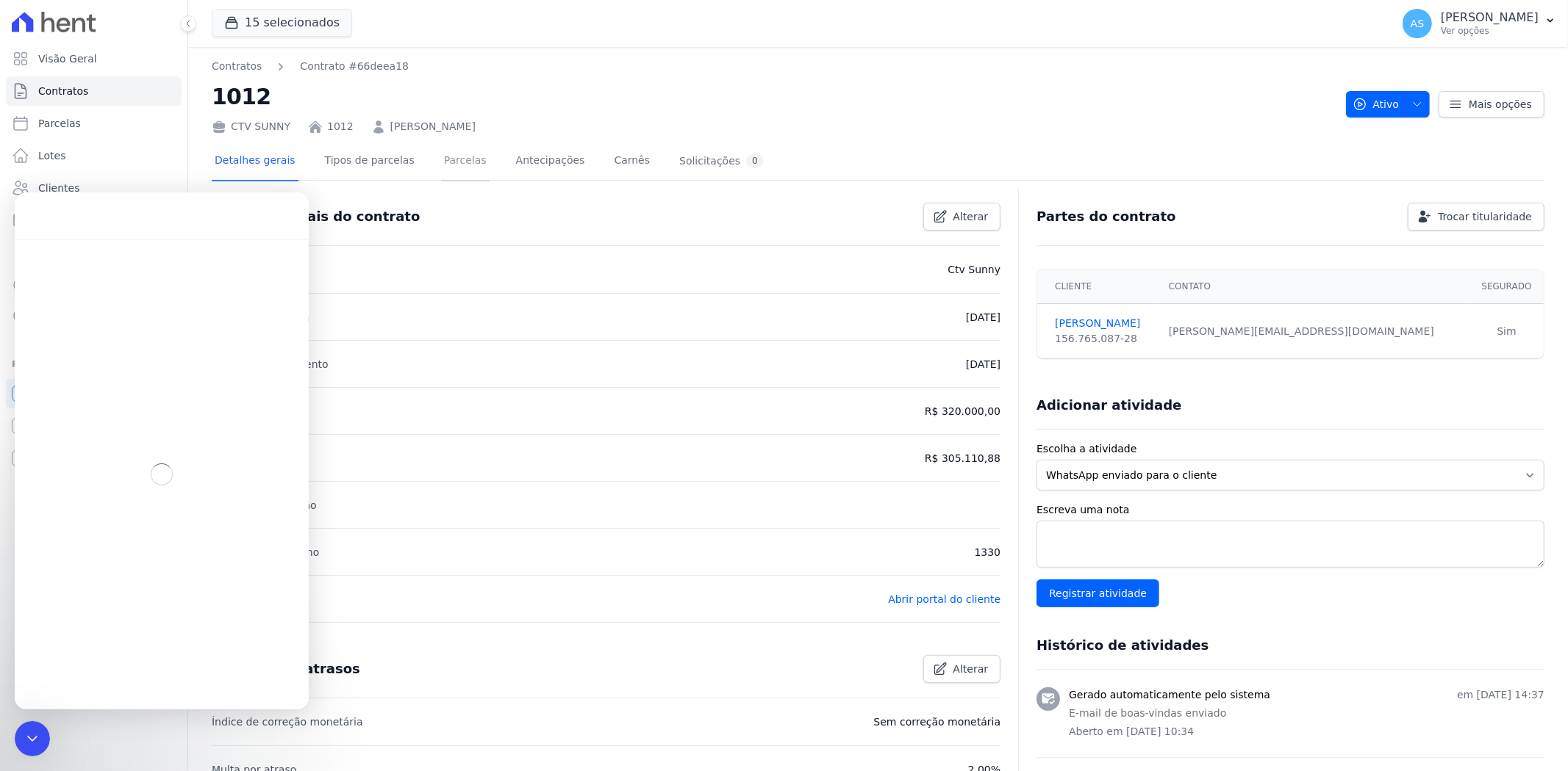
click at [461, 165] on link "Parcelas" at bounding box center [465, 162] width 48 height 39
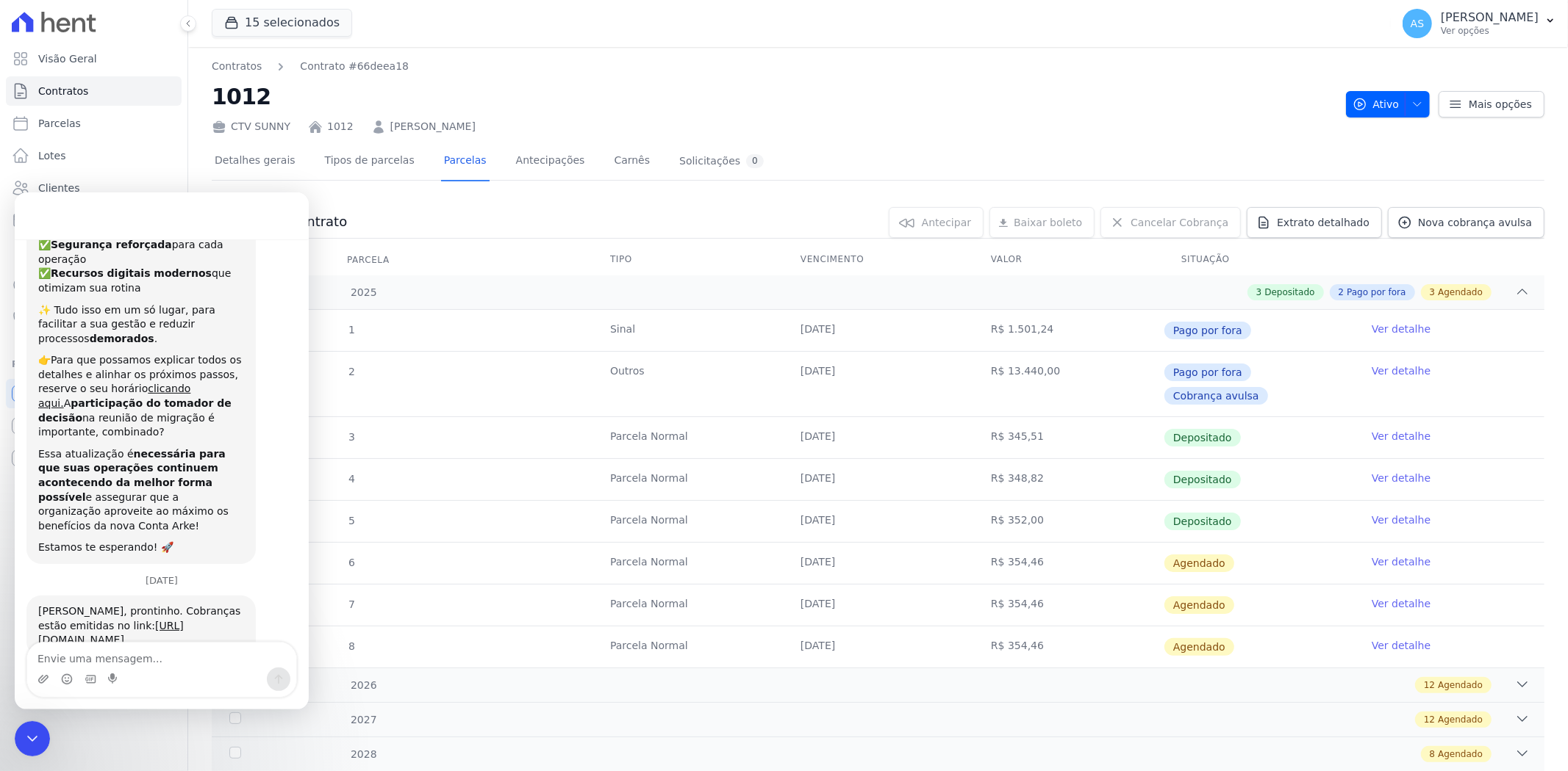
scroll to position [253, 0]
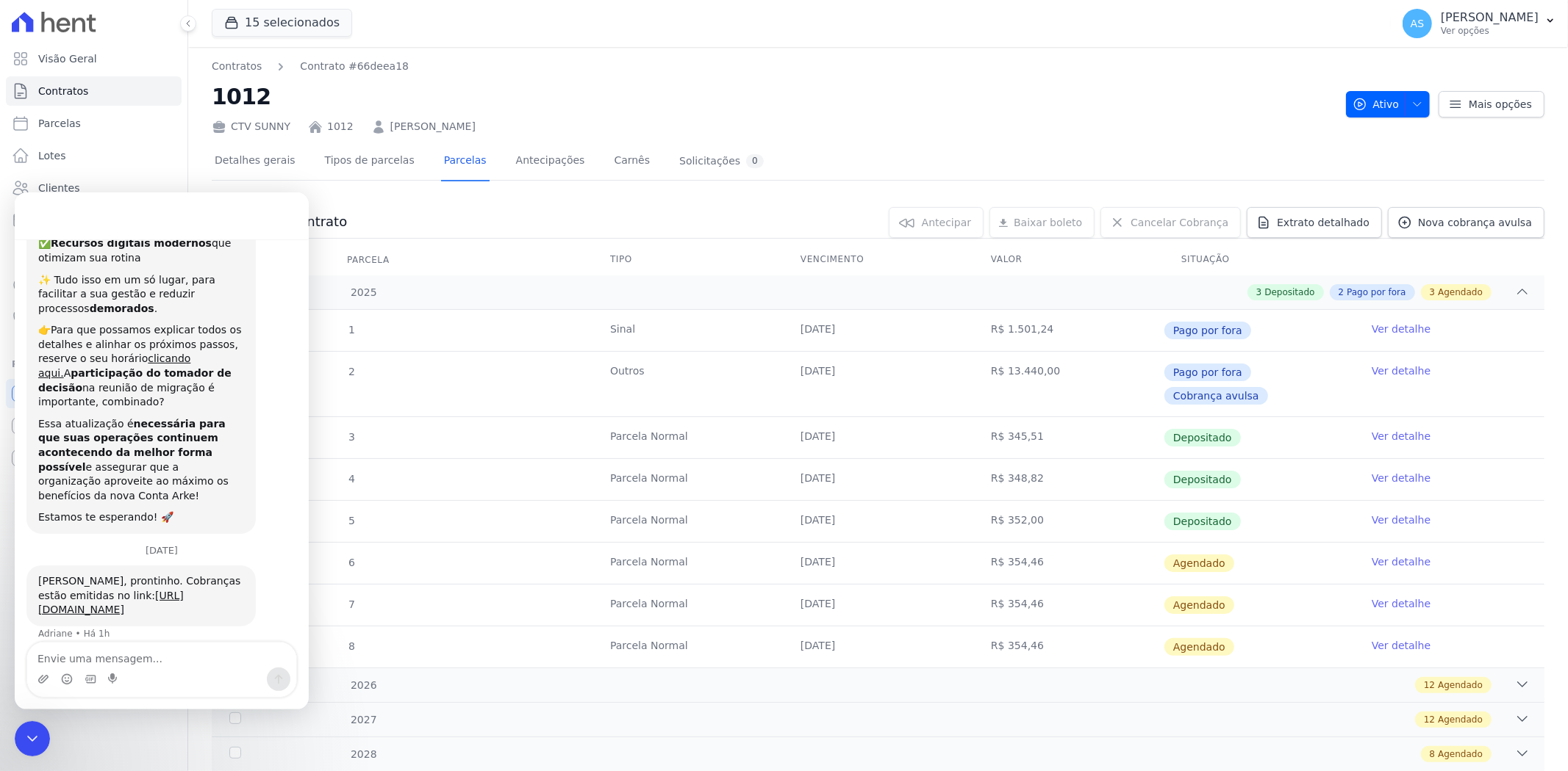
click at [1386, 555] on link "Ver detalhe" at bounding box center [1401, 562] width 59 height 14
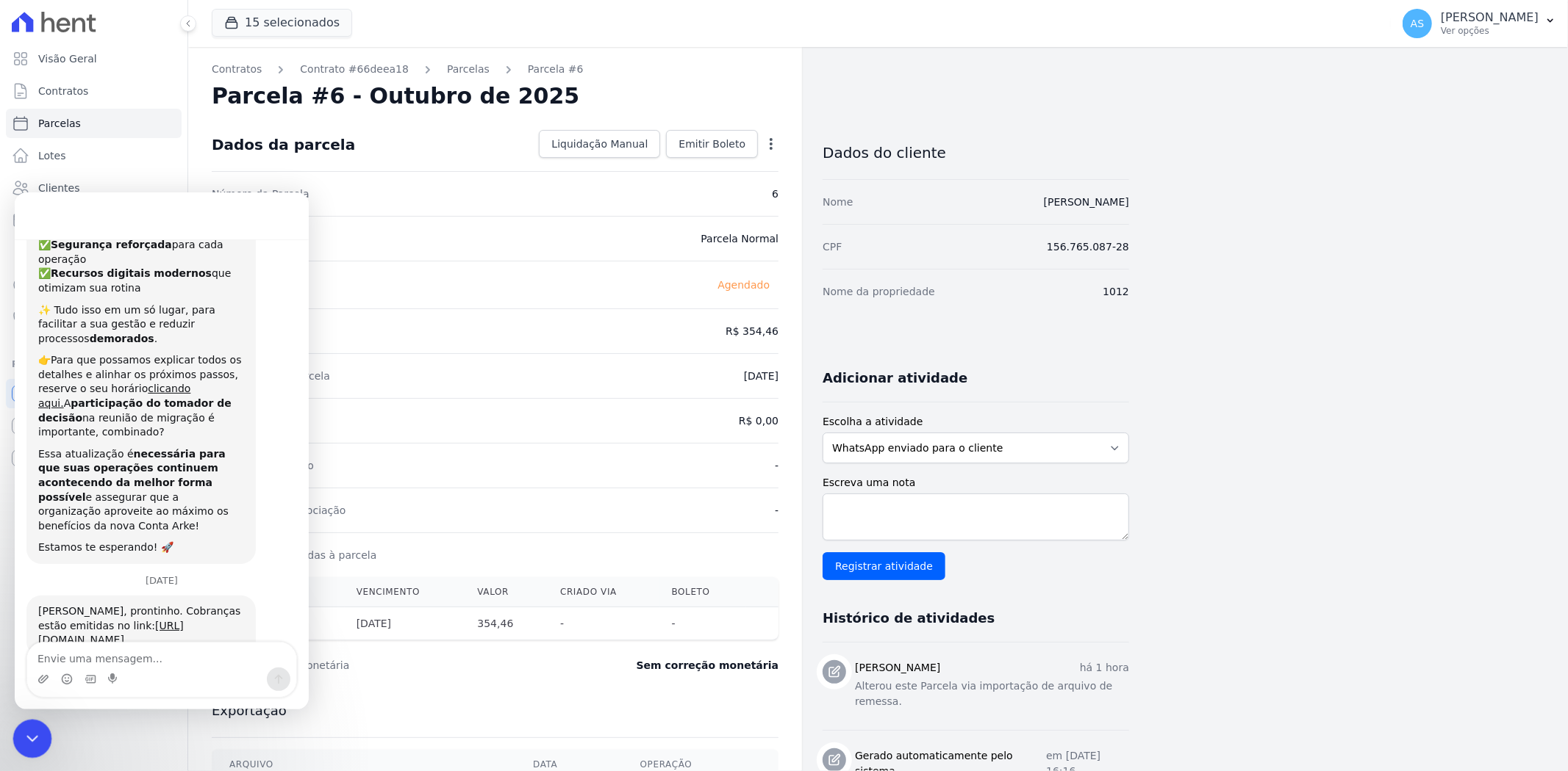
scroll to position [253, 0]
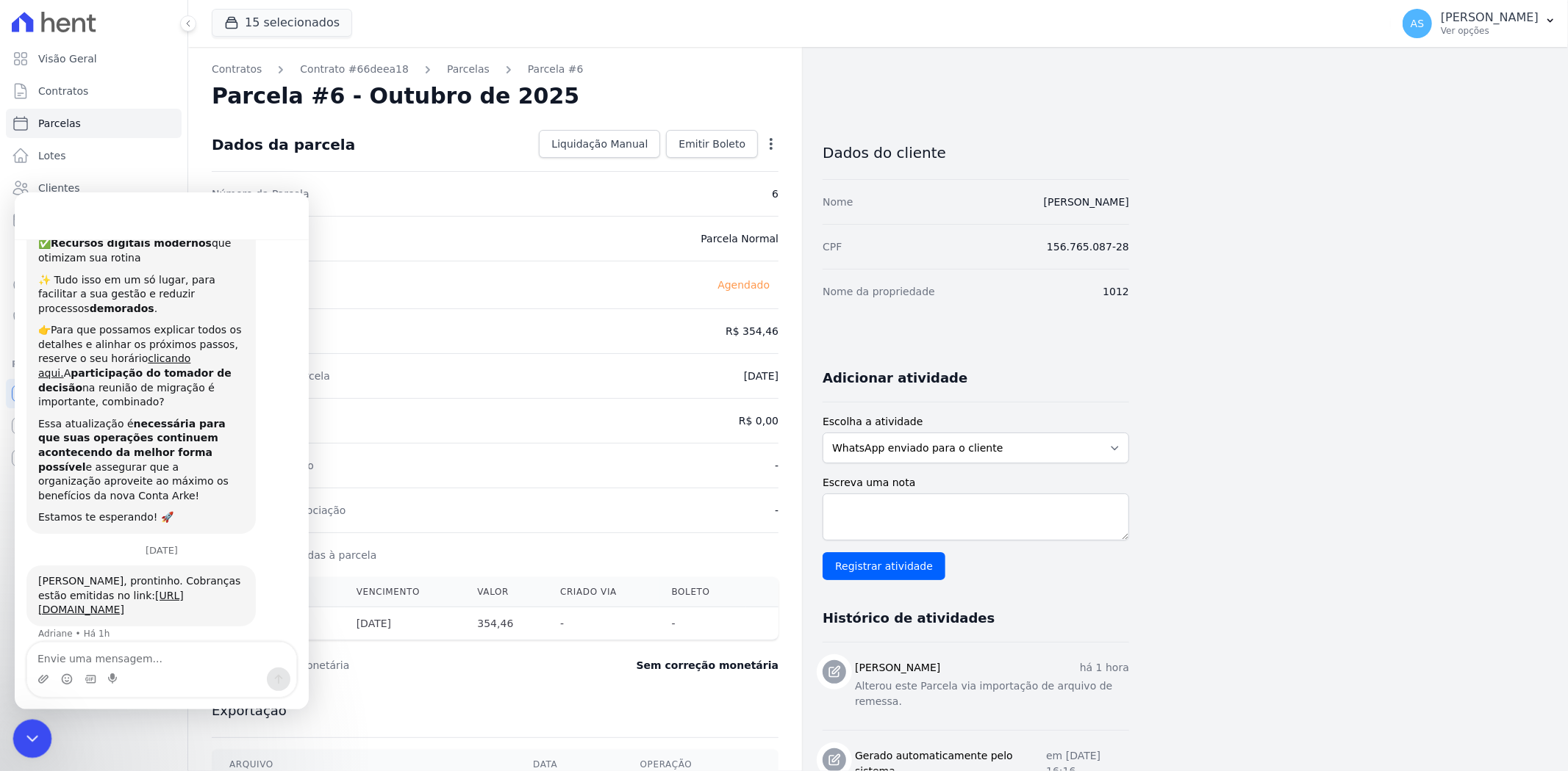
click at [23, 730] on icon "Fechar mensagem da Intercom" at bounding box center [30, 737] width 18 height 18
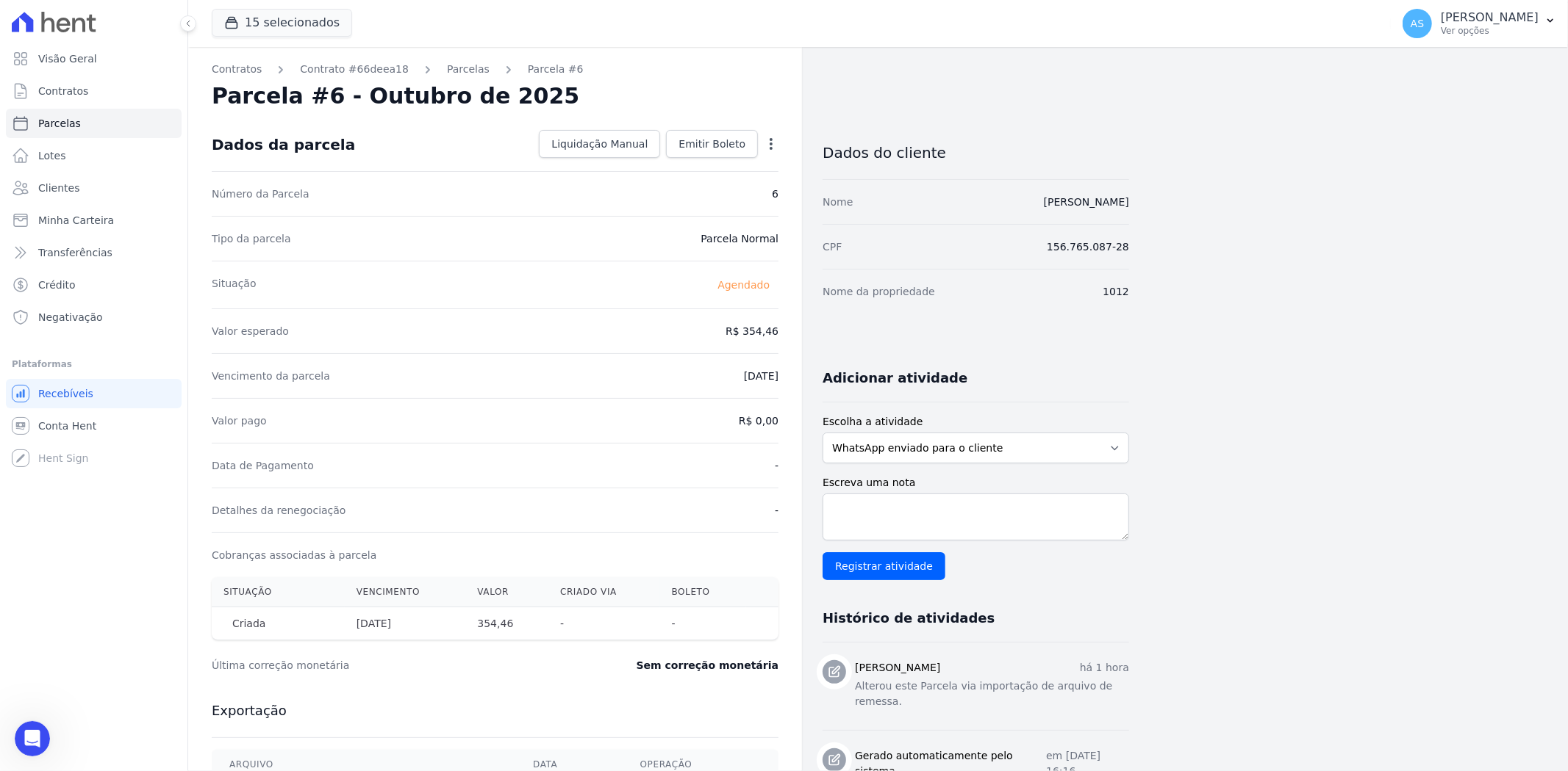
scroll to position [14214, 0]
click at [710, 137] on span "Emitir Boleto" at bounding box center [712, 144] width 67 height 14
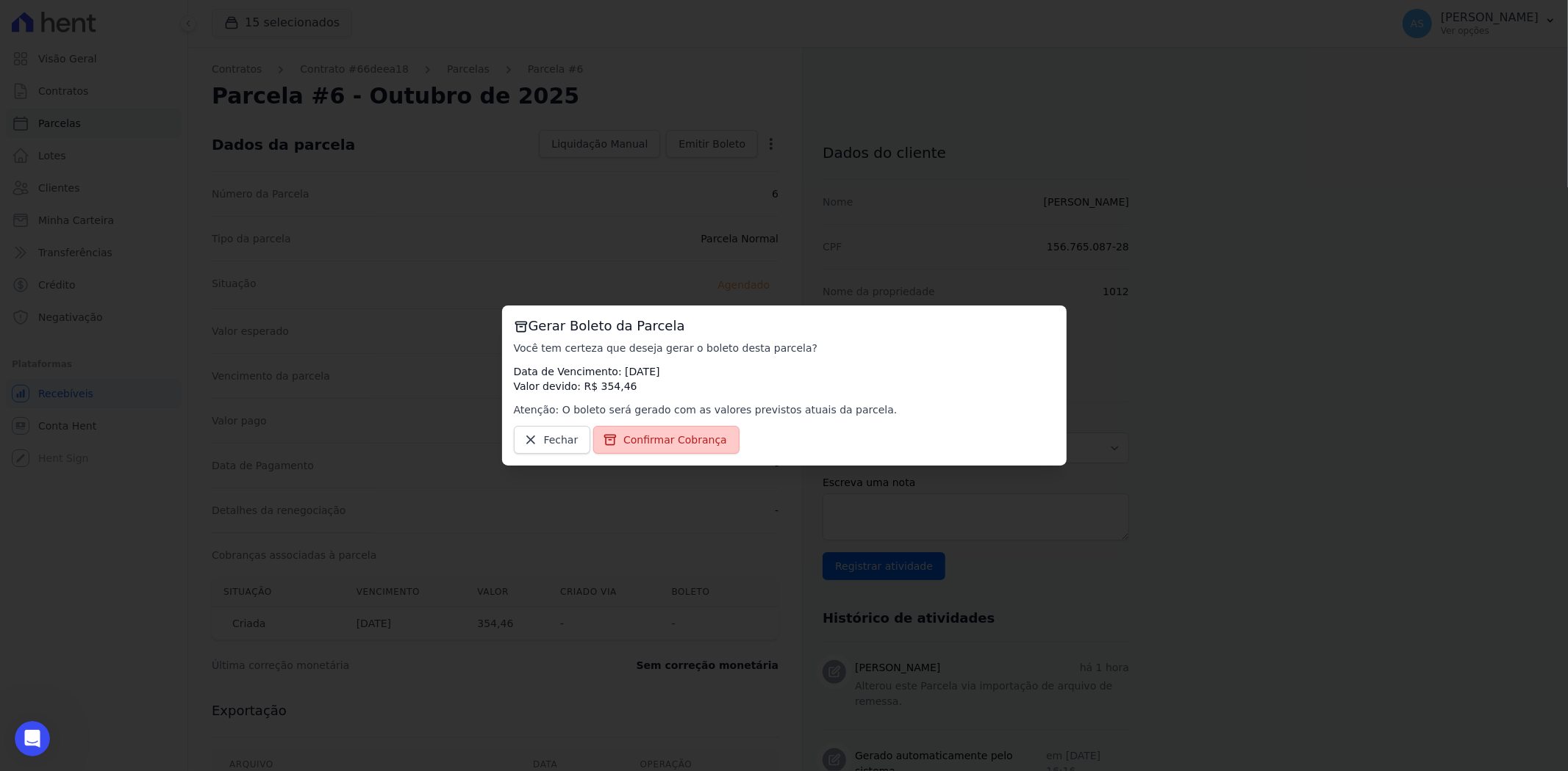
click at [663, 447] on link "Confirmar Cobrança" at bounding box center [666, 440] width 146 height 28
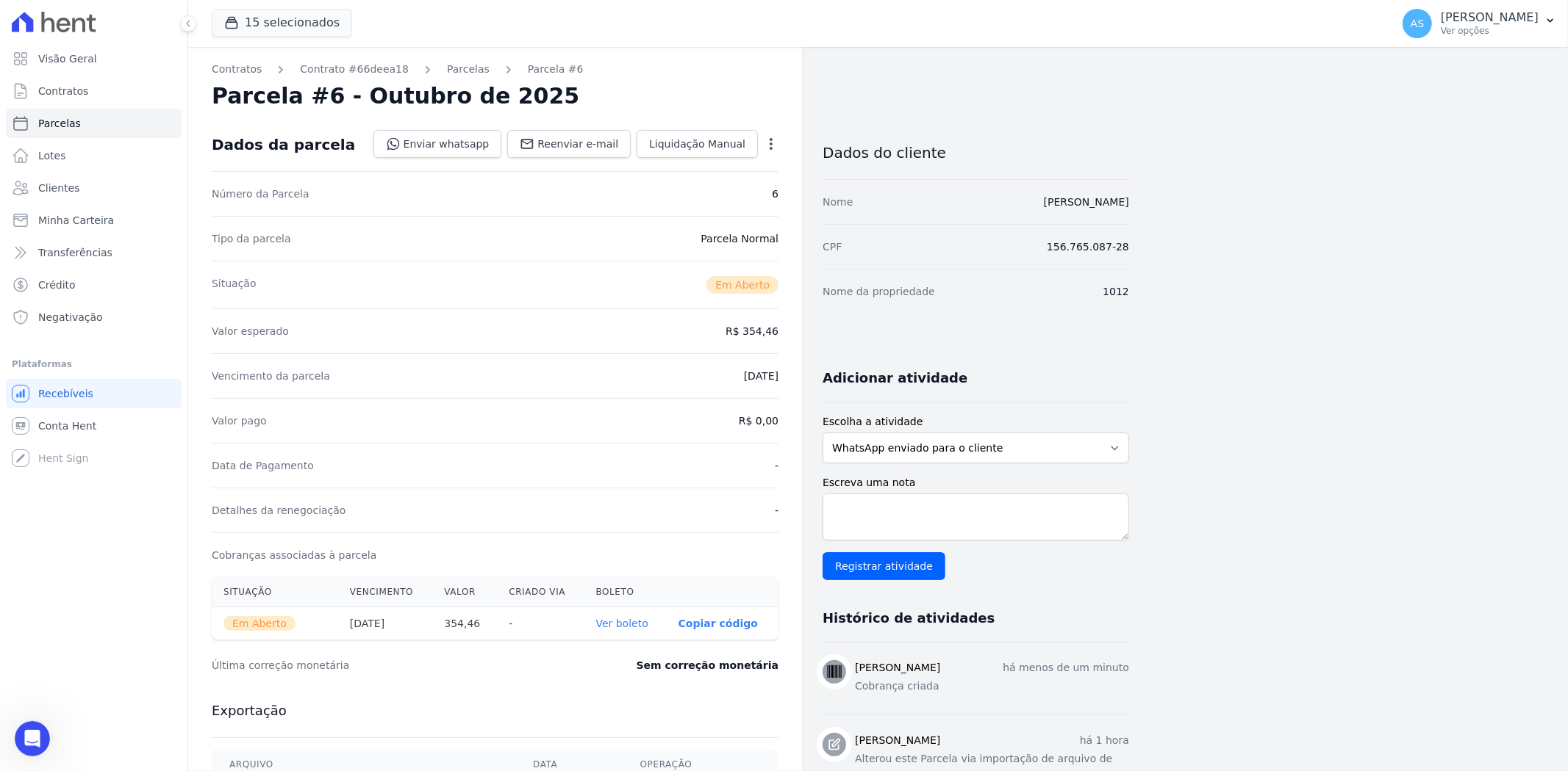
scroll to position [0, 0]
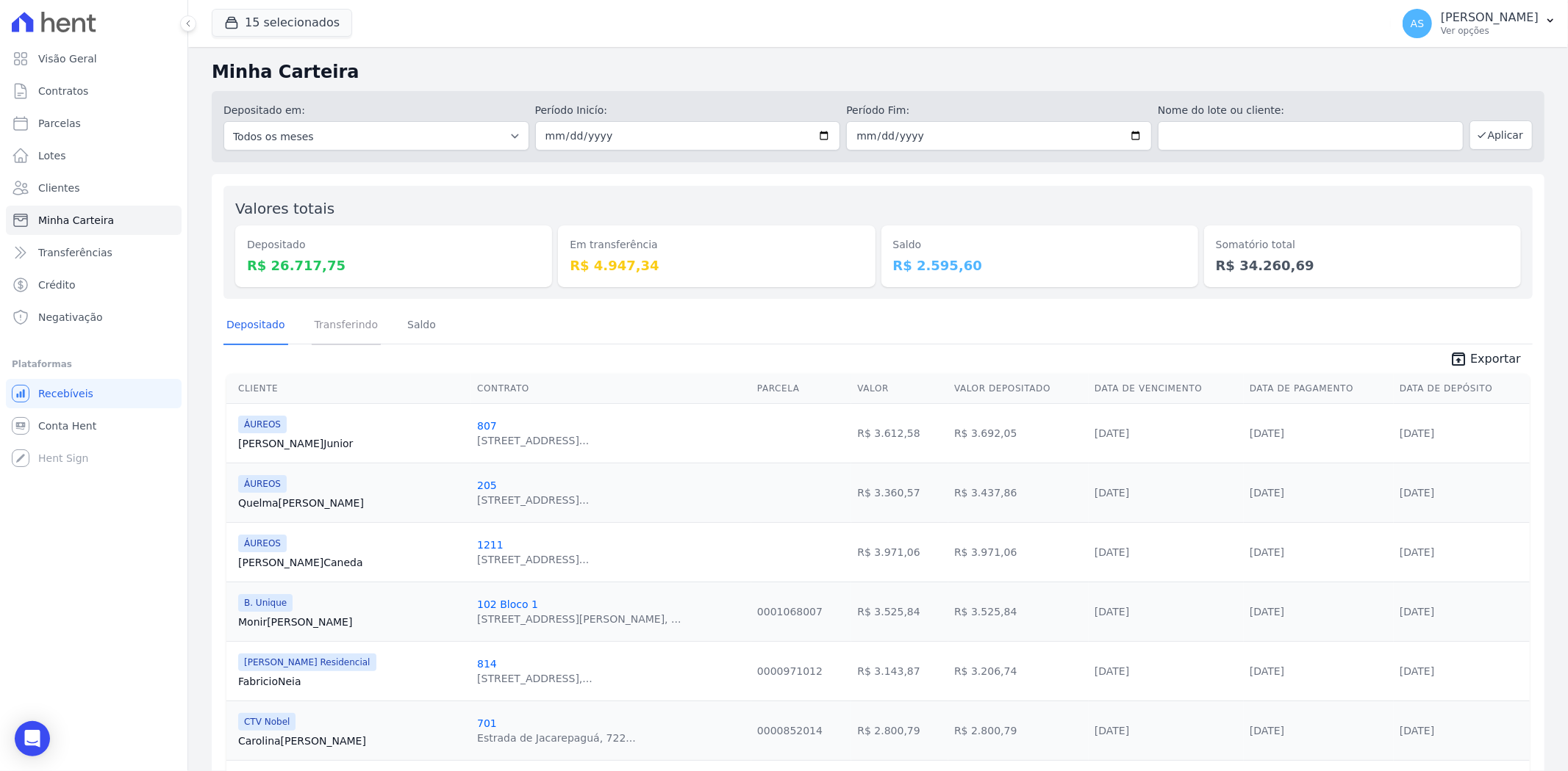
click at [335, 329] on link "Transferindo" at bounding box center [346, 326] width 70 height 38
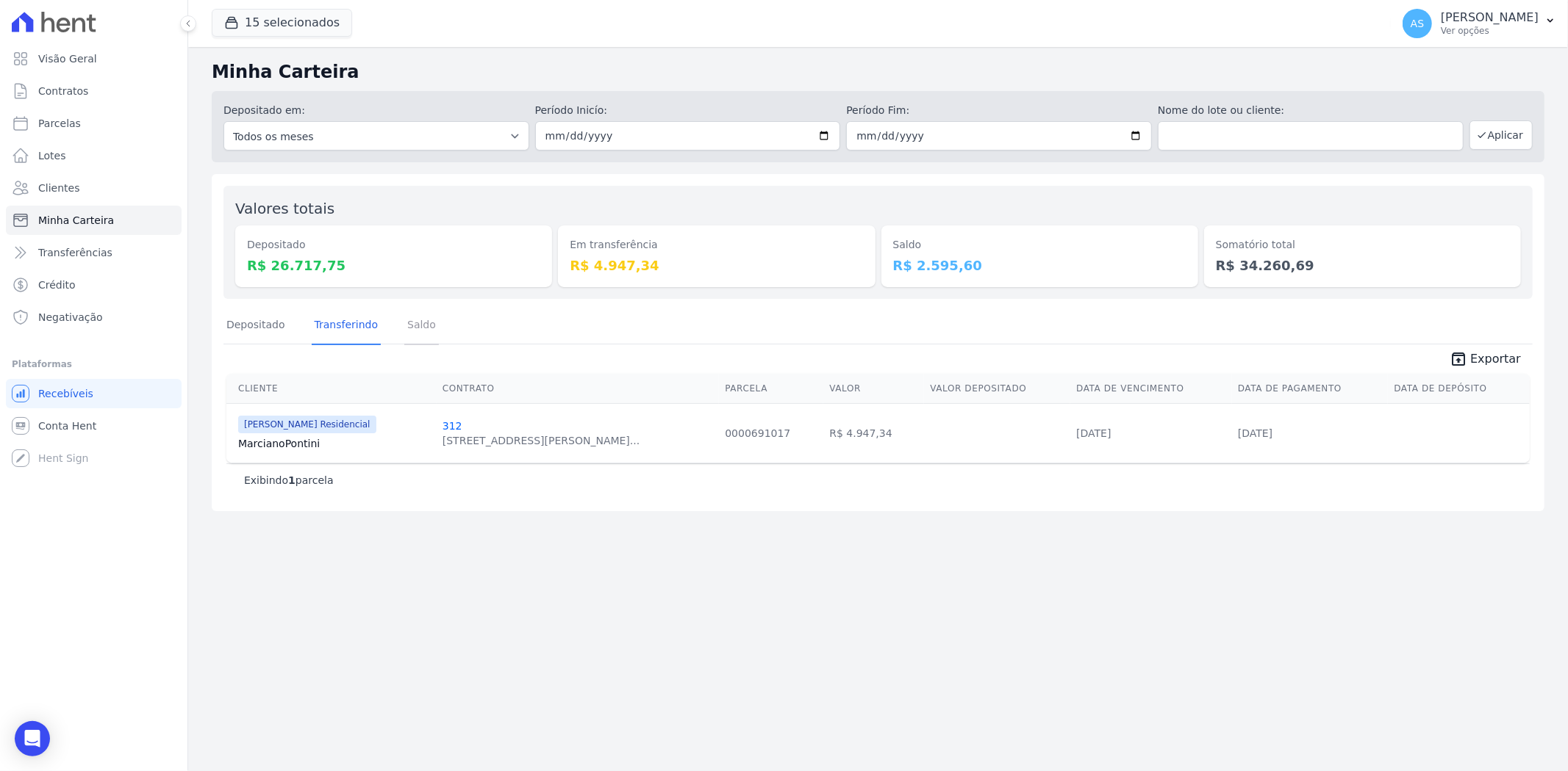
click at [413, 326] on link "Saldo" at bounding box center [421, 326] width 35 height 38
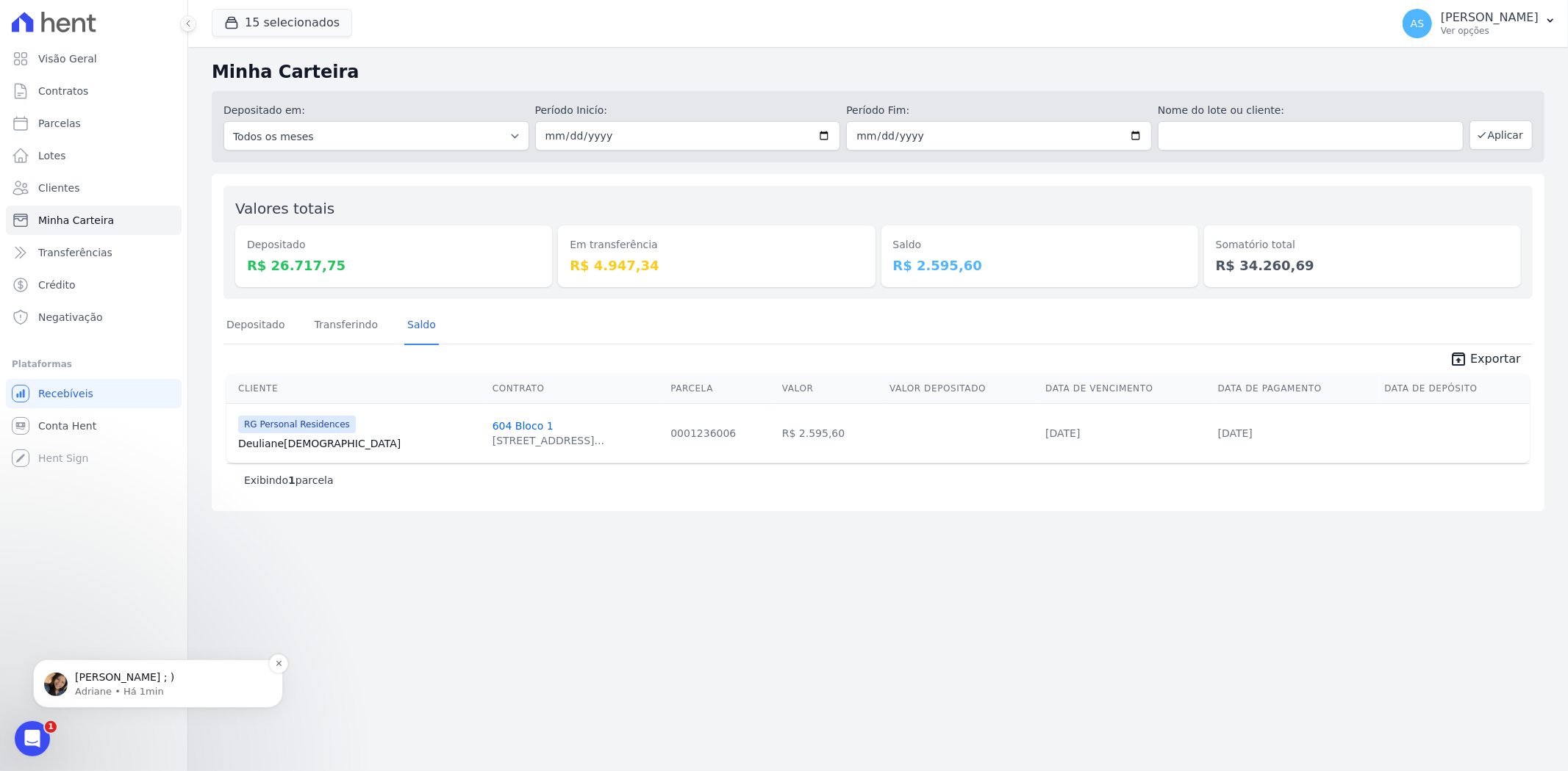
click at [98, 671] on span "[PERSON_NAME] ; )" at bounding box center [124, 676] width 99 height 12
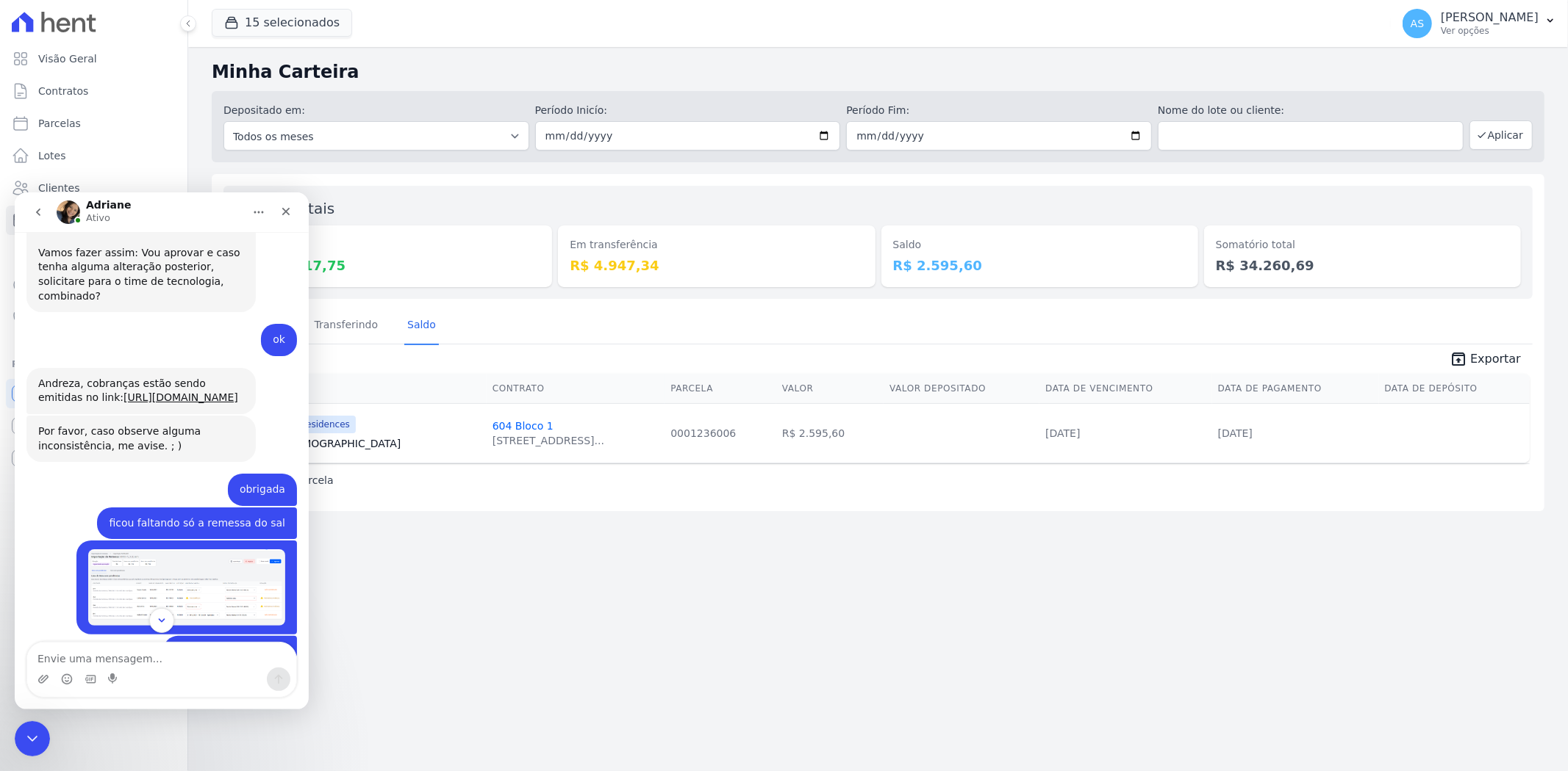
scroll to position [14248, 0]
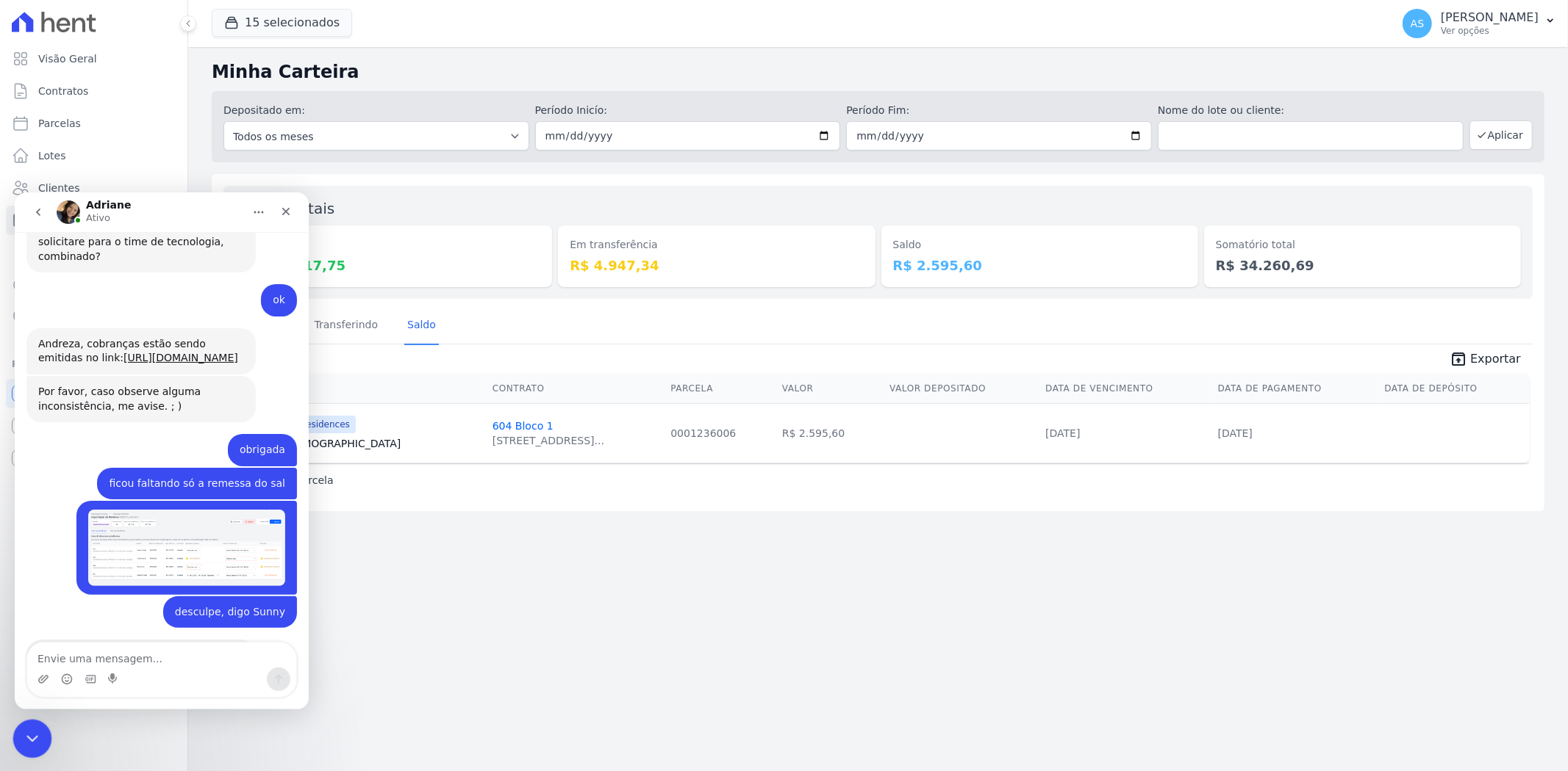
drag, startPoint x: 115, startPoint y: 1456, endPoint x: 31, endPoint y: 730, distance: 730.8
click at [31, 730] on icon "Fechar mensagem da Intercom" at bounding box center [30, 737] width 18 height 18
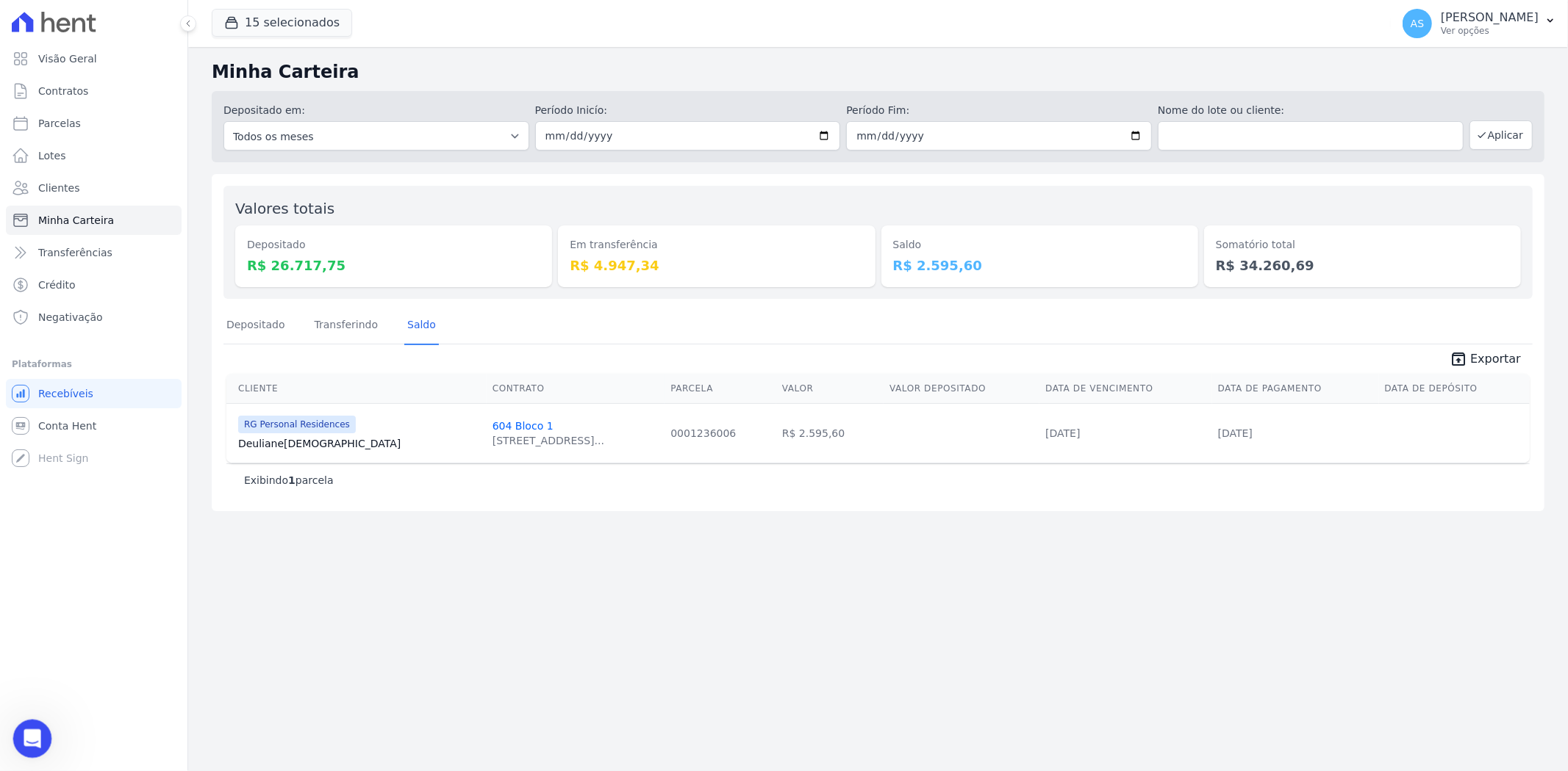
scroll to position [14224, 0]
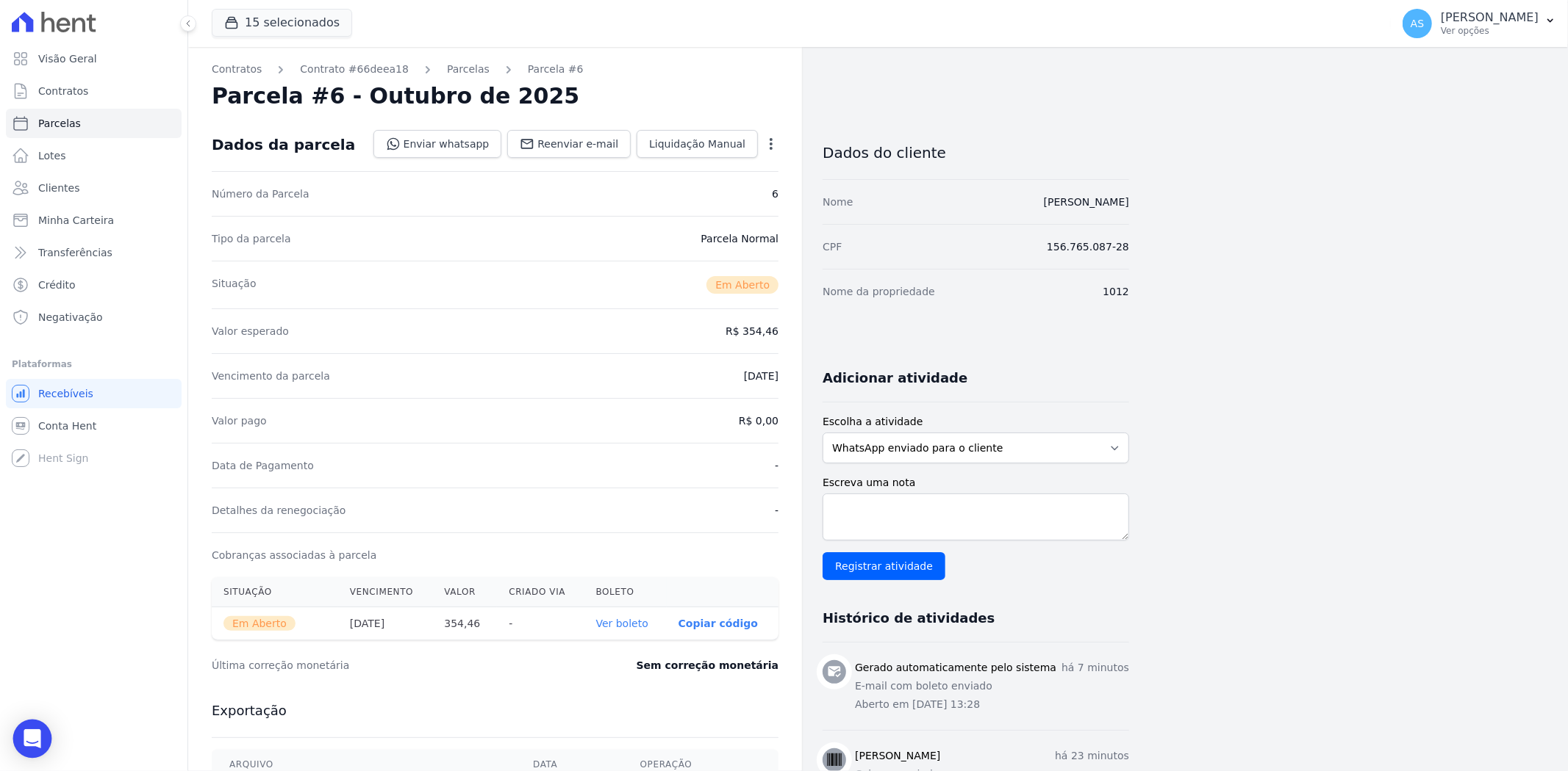
click at [27, 738] on icon "Open Intercom Messenger" at bounding box center [31, 739] width 17 height 19
